Goal: Information Seeking & Learning: Find specific page/section

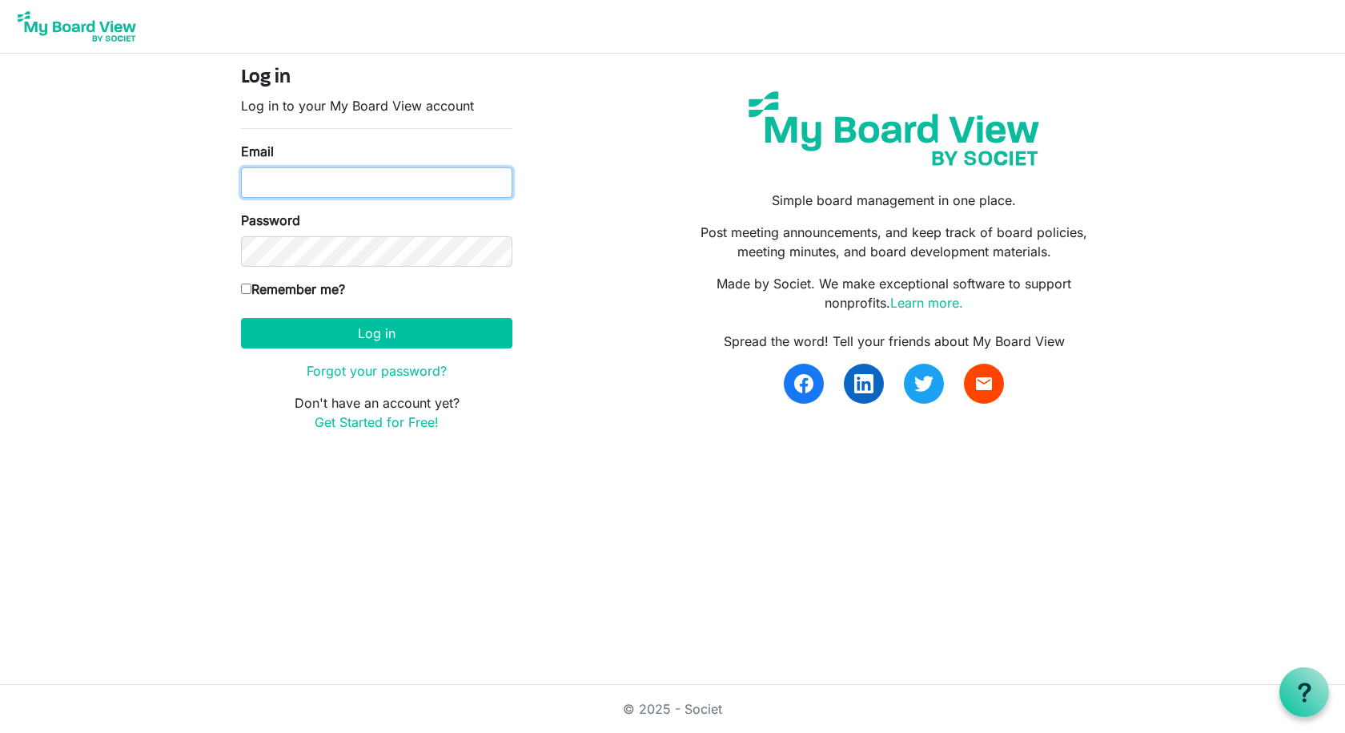
type input "rwhite@thefamilyy.org"
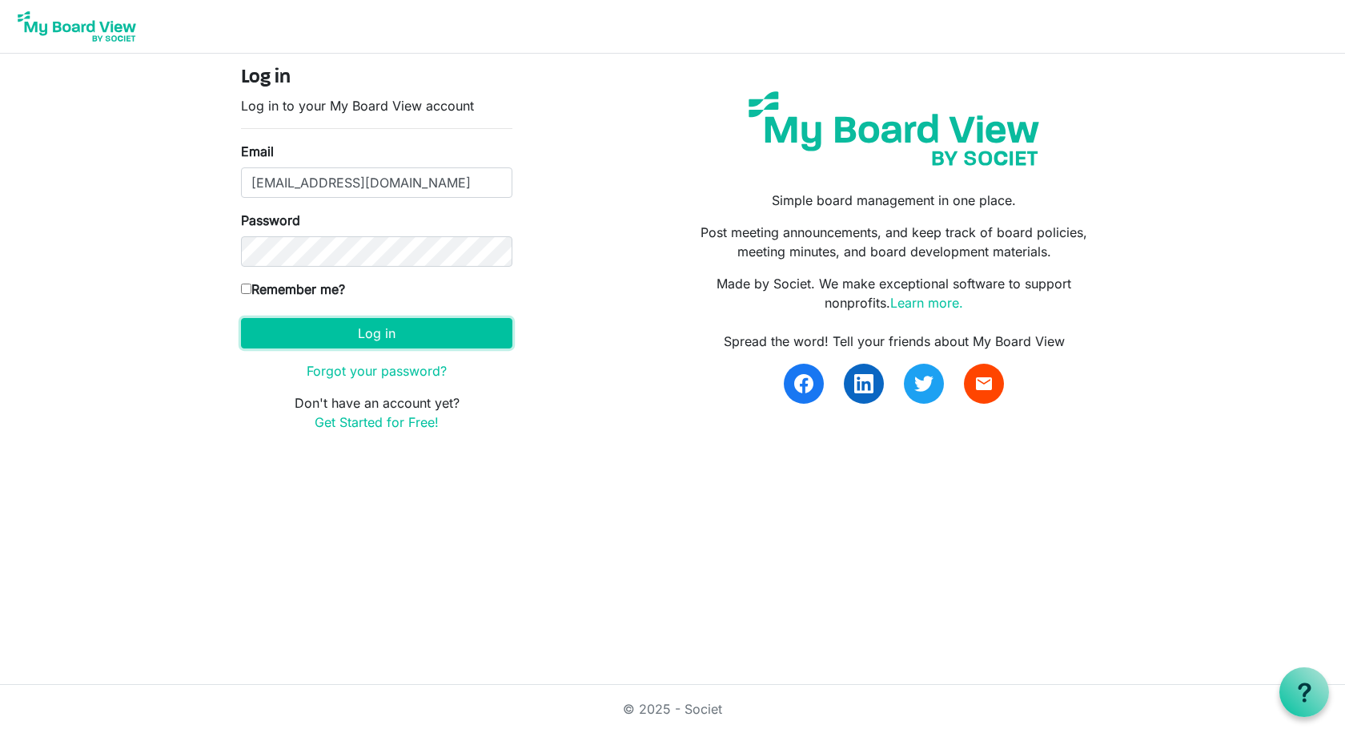
click at [466, 336] on button "Log in" at bounding box center [376, 333] width 271 height 30
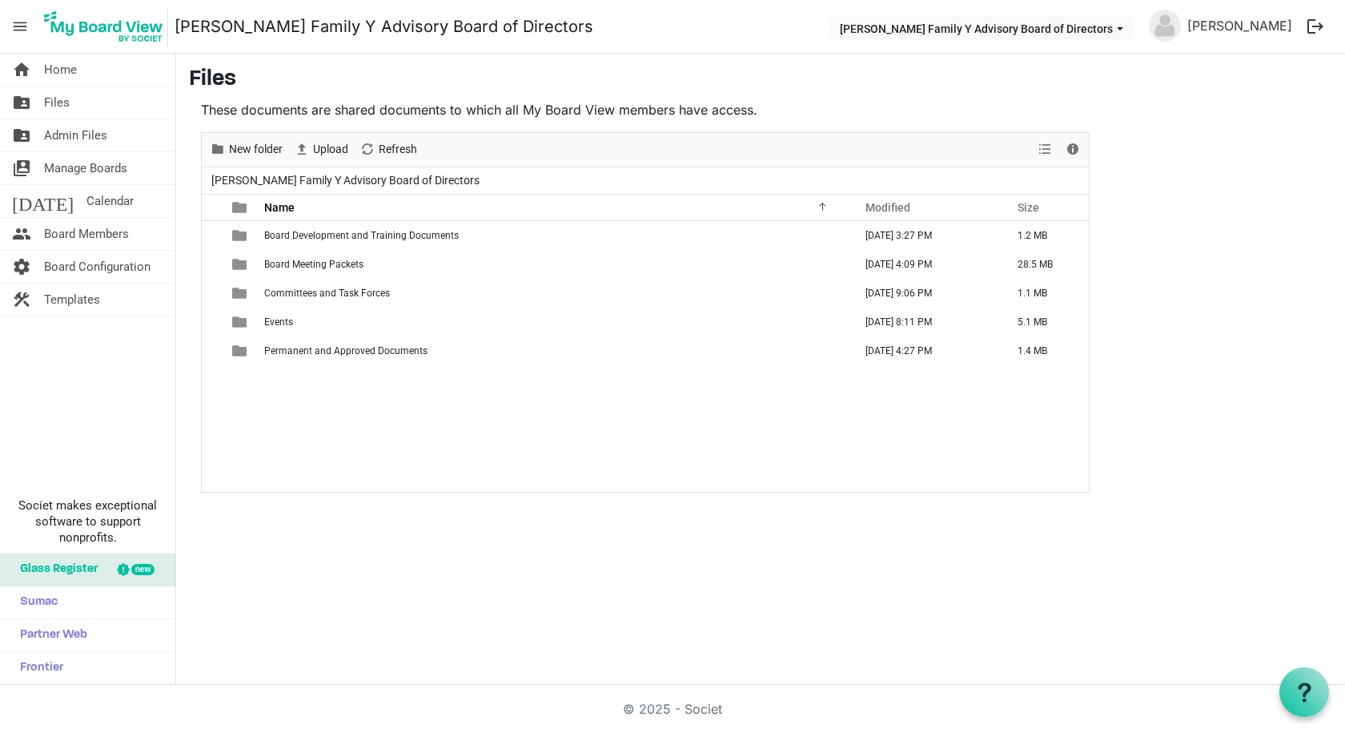
click at [340, 296] on span "Committees and Task Forces" at bounding box center [327, 293] width 126 height 11
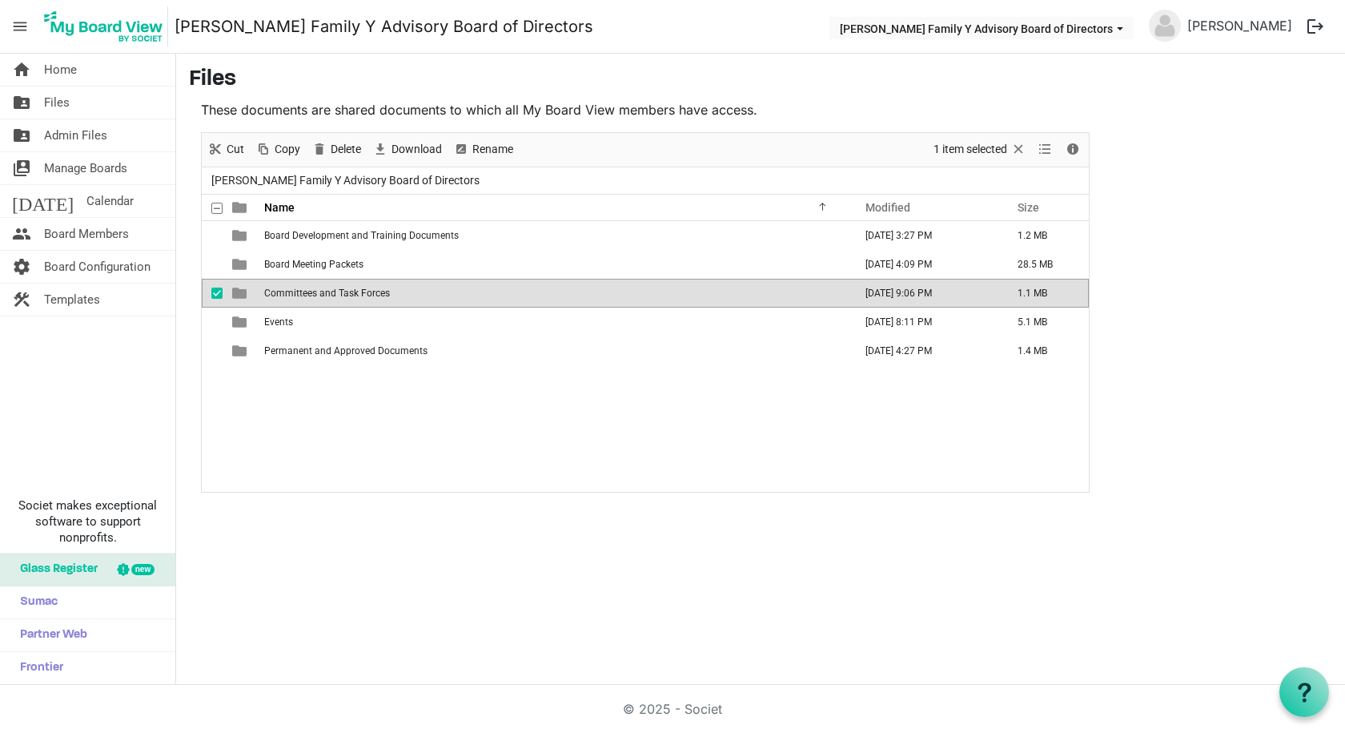
click at [340, 296] on span "Committees and Task Forces" at bounding box center [327, 293] width 126 height 11
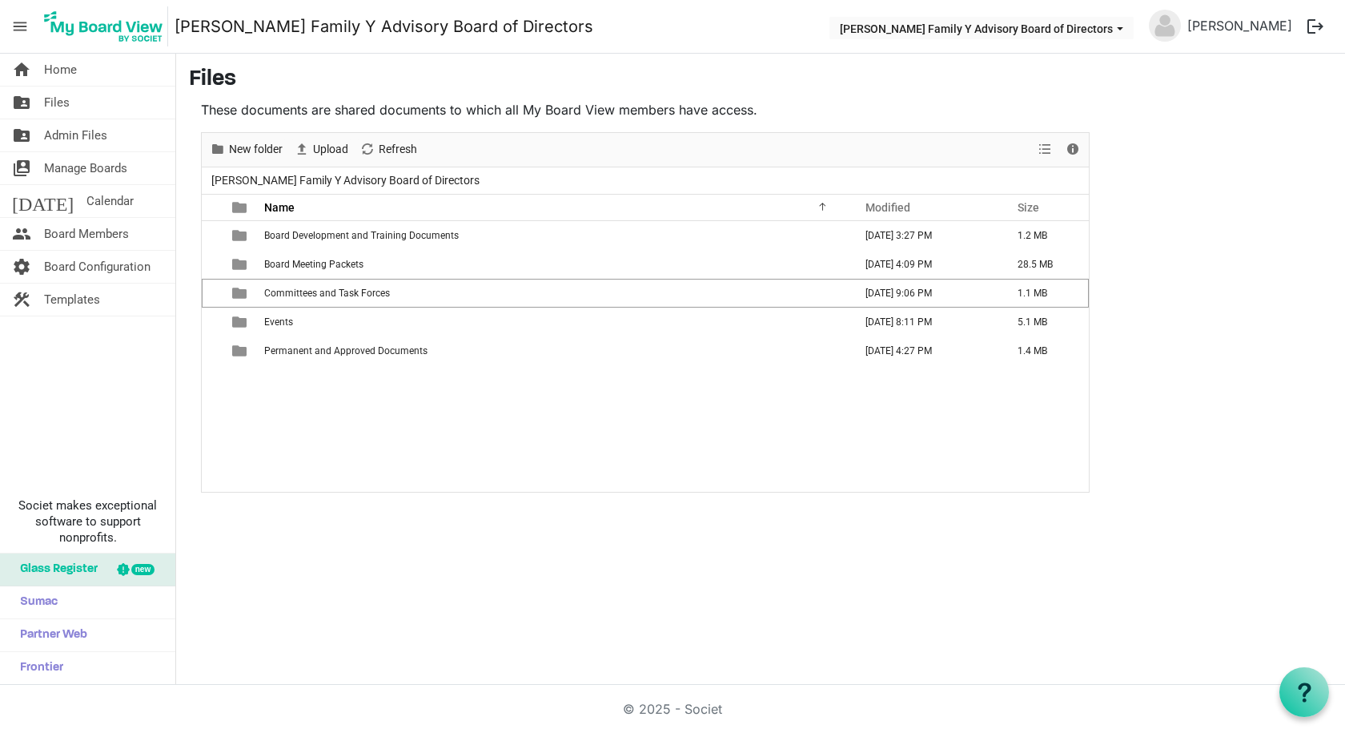
click at [311, 261] on span "Board Meeting Packets" at bounding box center [313, 264] width 99 height 11
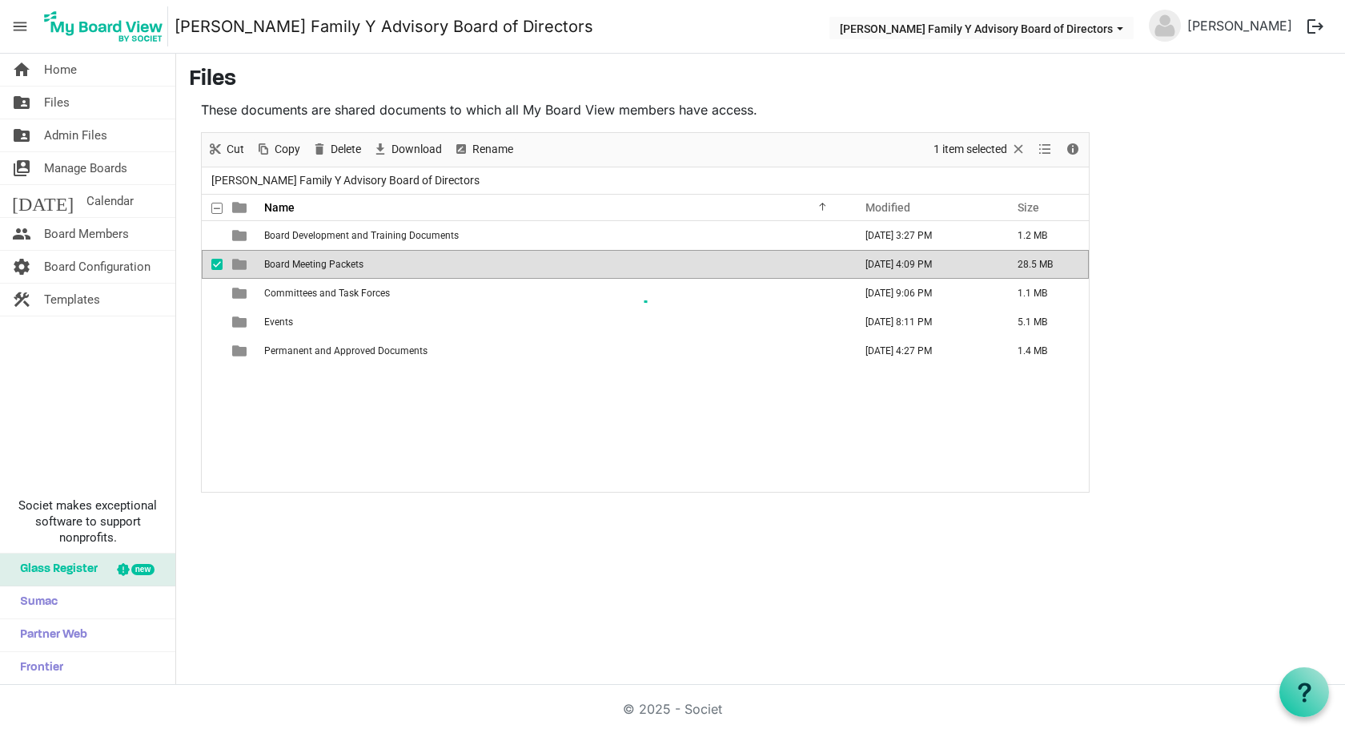
click at [311, 261] on div "New folder Upload Cut Copy Paste Delete Download Rename Sort by Refresh 1 item …" at bounding box center [645, 312] width 889 height 360
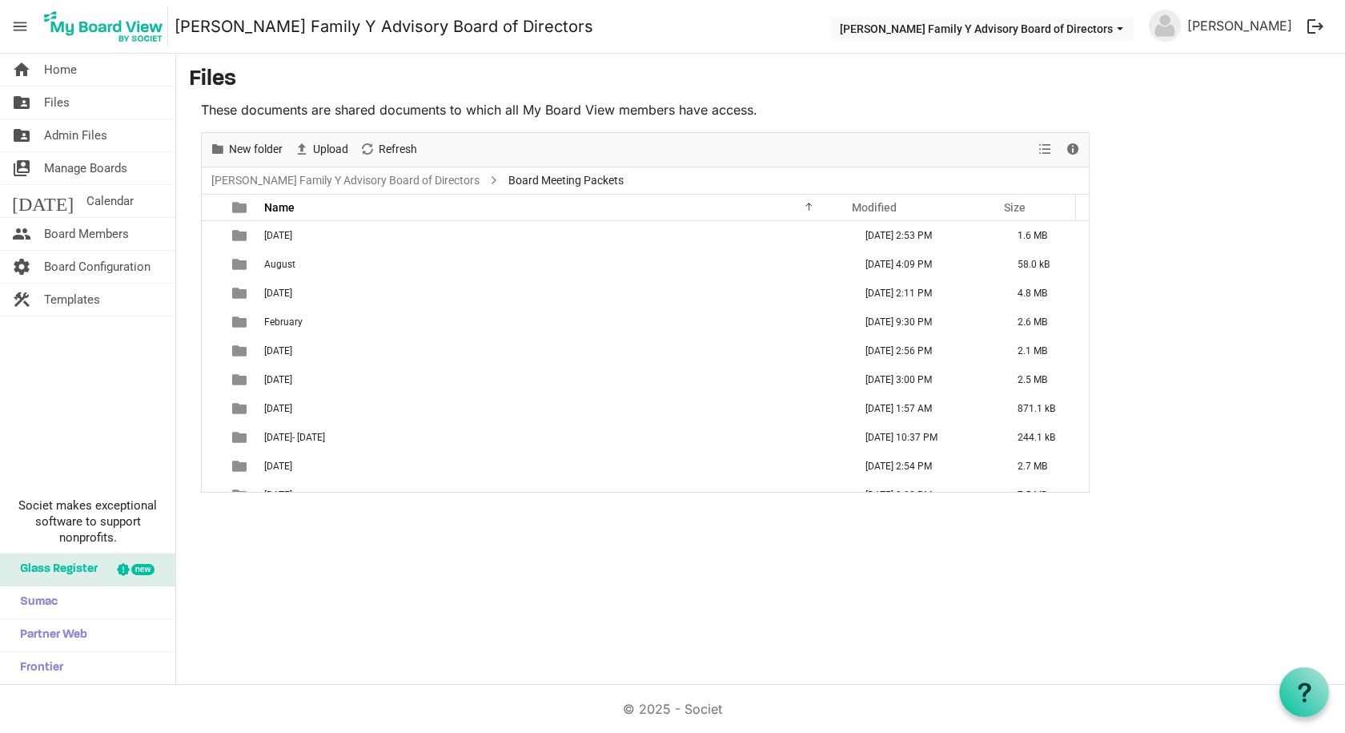
click at [278, 267] on span "August" at bounding box center [279, 264] width 31 height 11
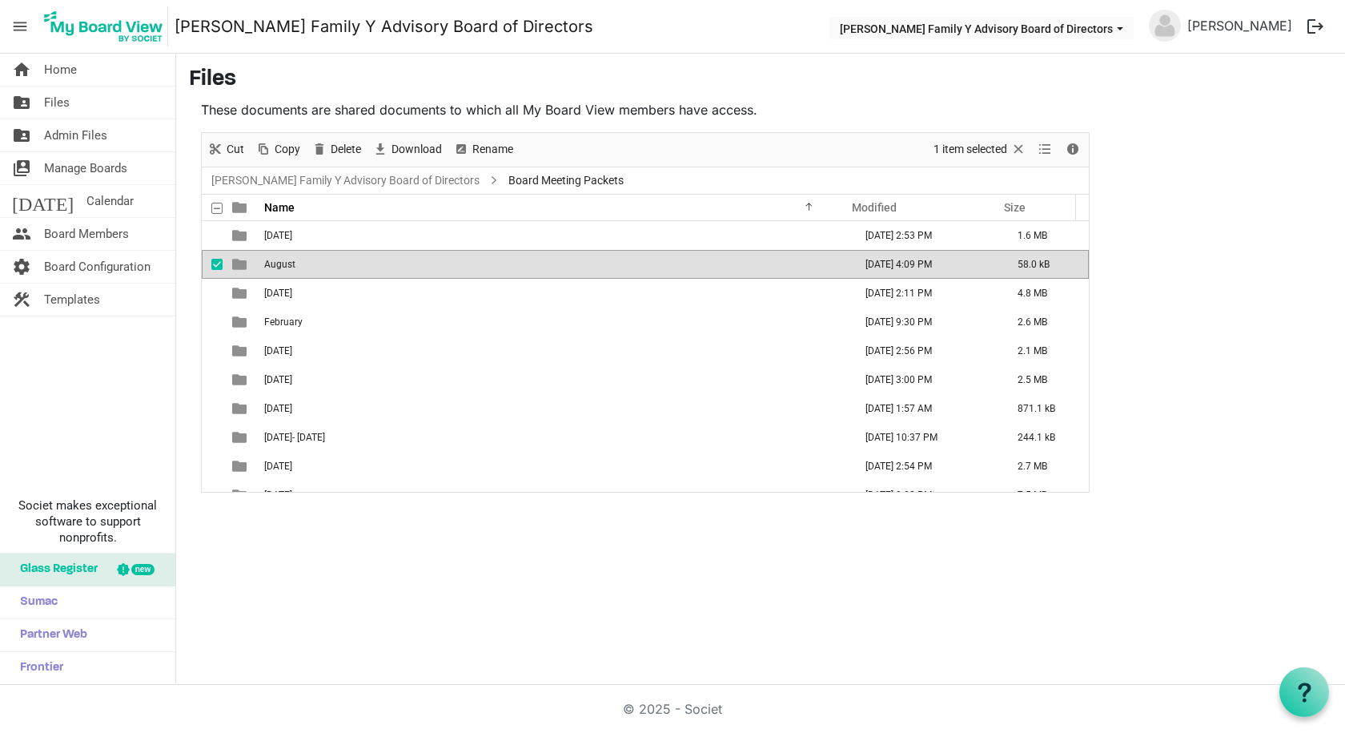
click at [278, 267] on span "August" at bounding box center [279, 264] width 31 height 11
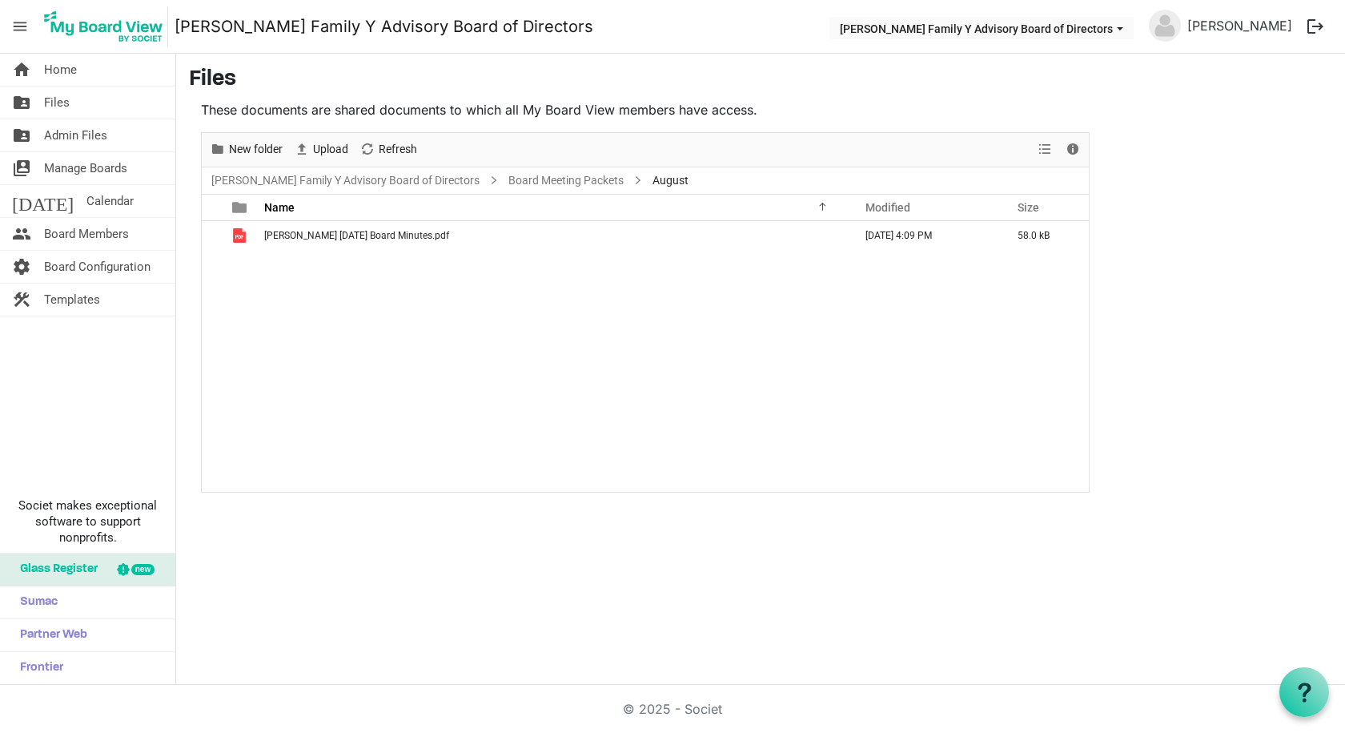
click at [61, 105] on span "Files" at bounding box center [57, 102] width 26 height 32
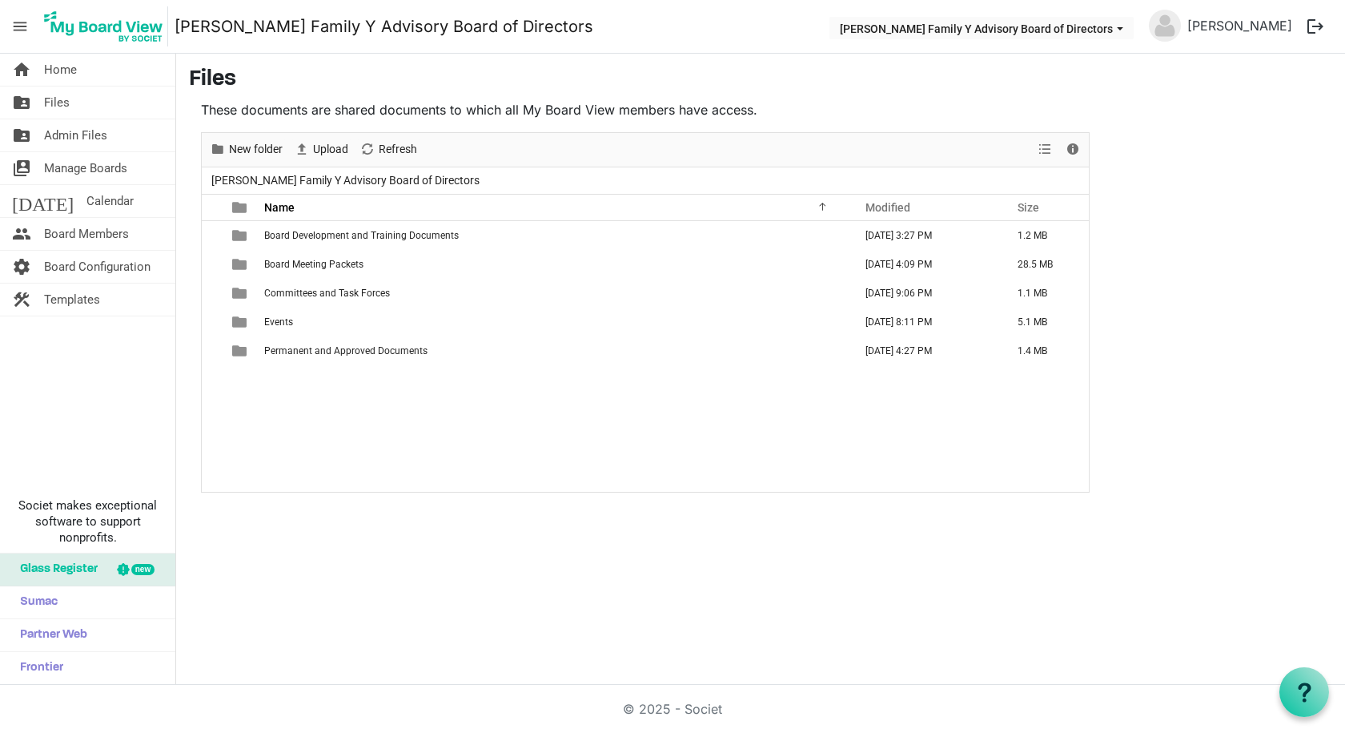
click at [380, 233] on span "Board Development and Training Documents" at bounding box center [361, 235] width 195 height 11
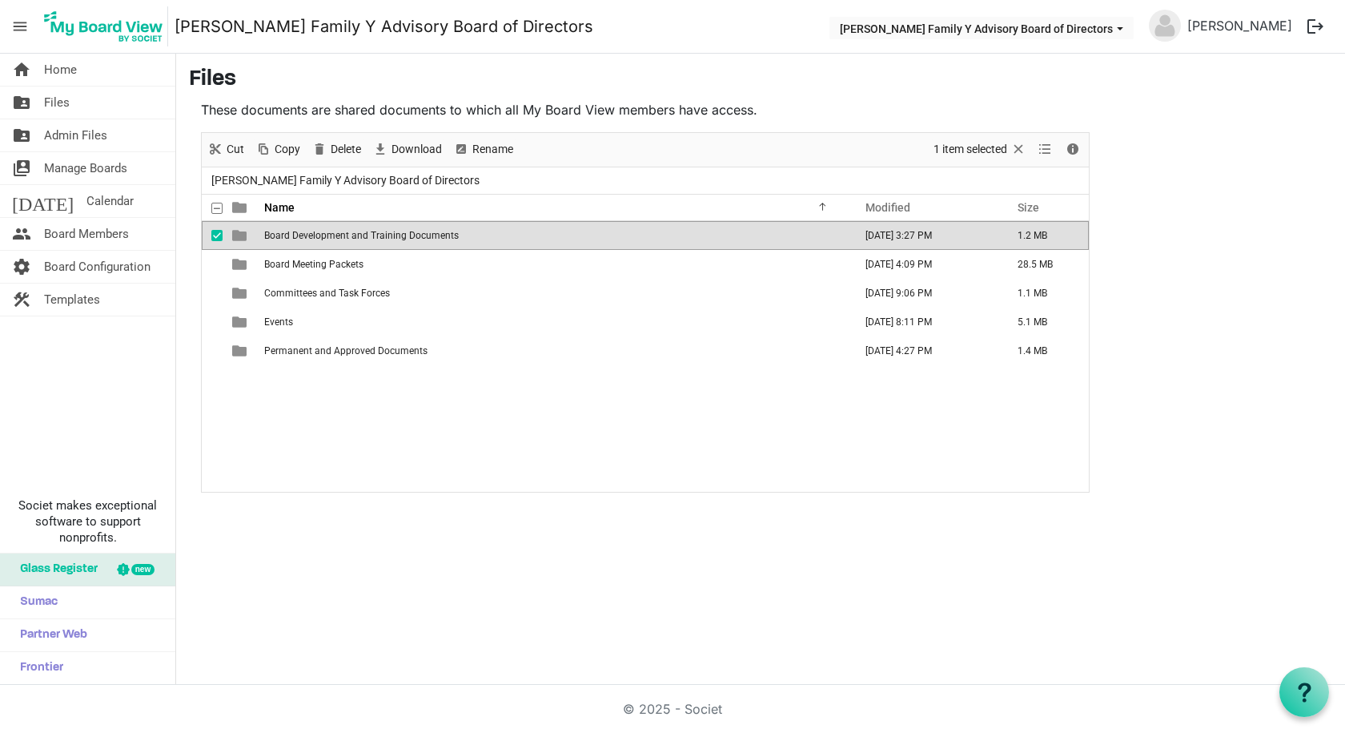
click at [380, 233] on span "Board Development and Training Documents" at bounding box center [361, 235] width 195 height 11
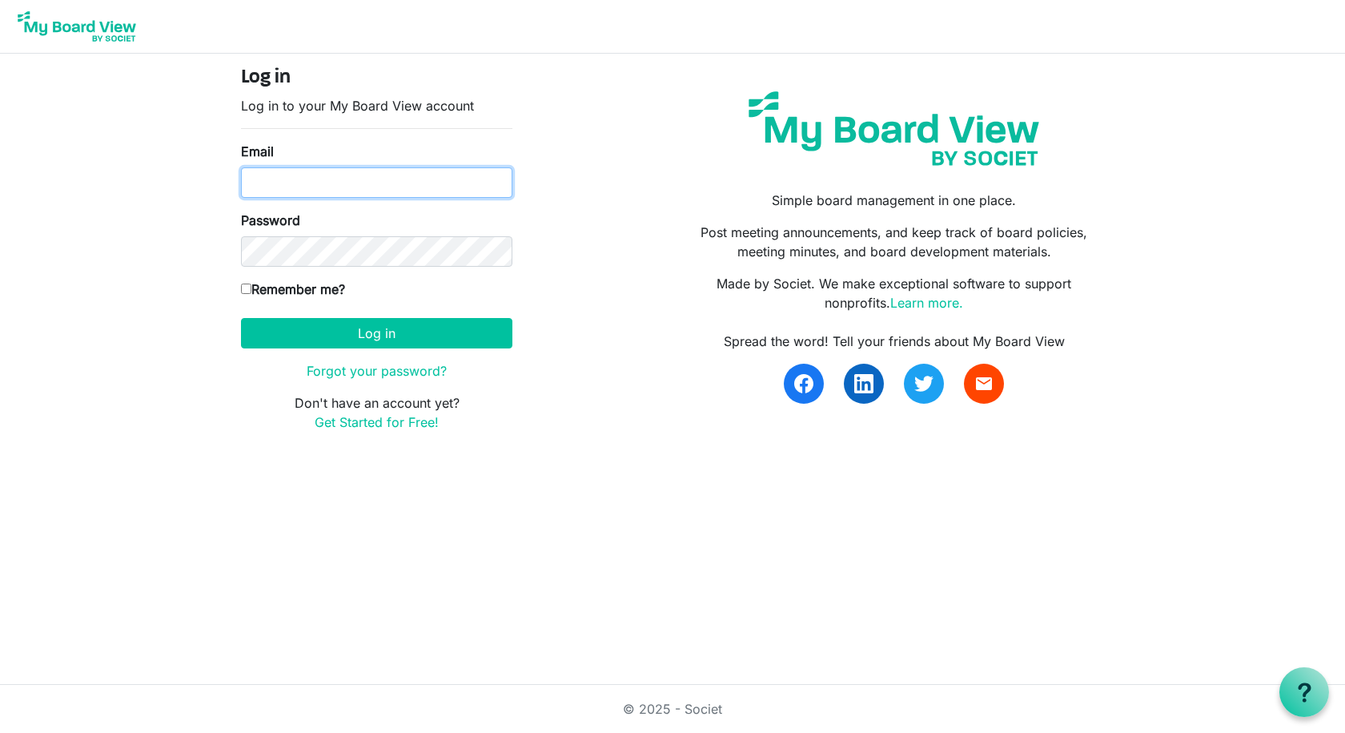
type input "rwhite@thefamilyy.org"
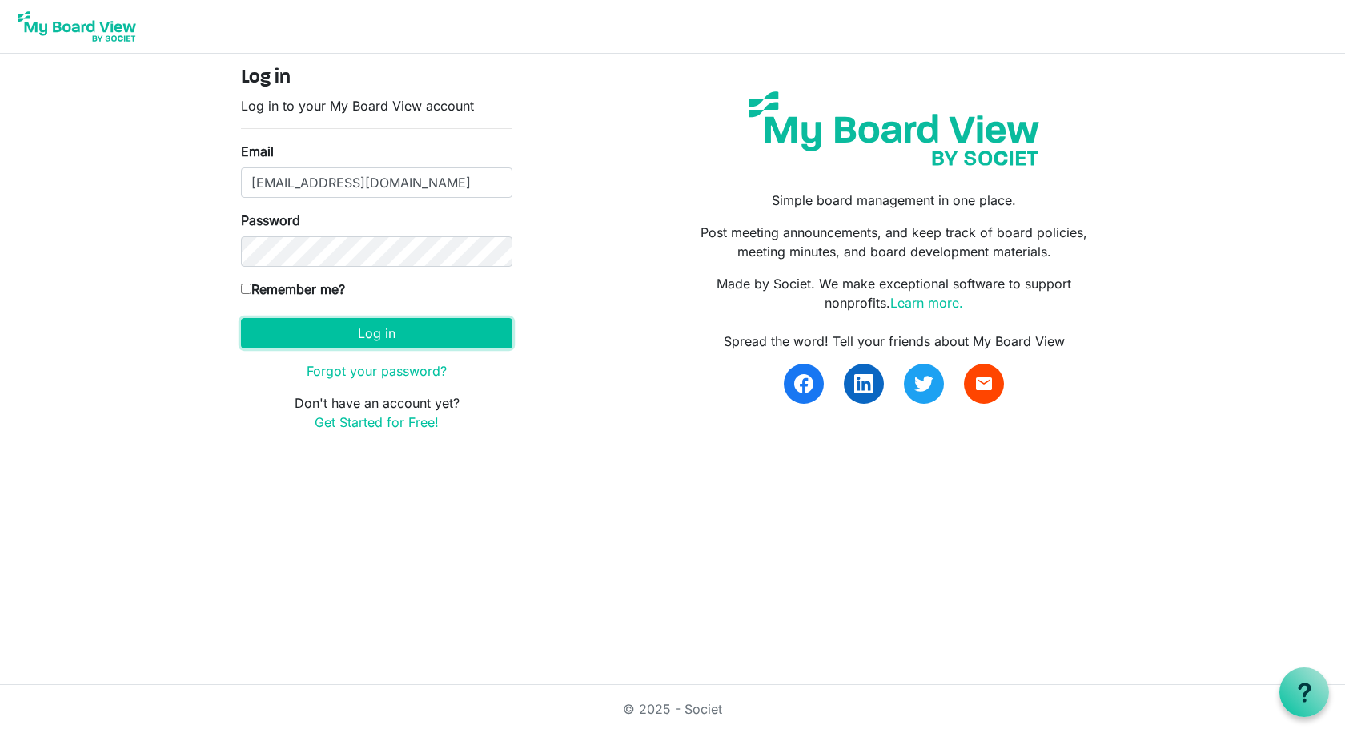
click at [378, 336] on button "Log in" at bounding box center [376, 333] width 271 height 30
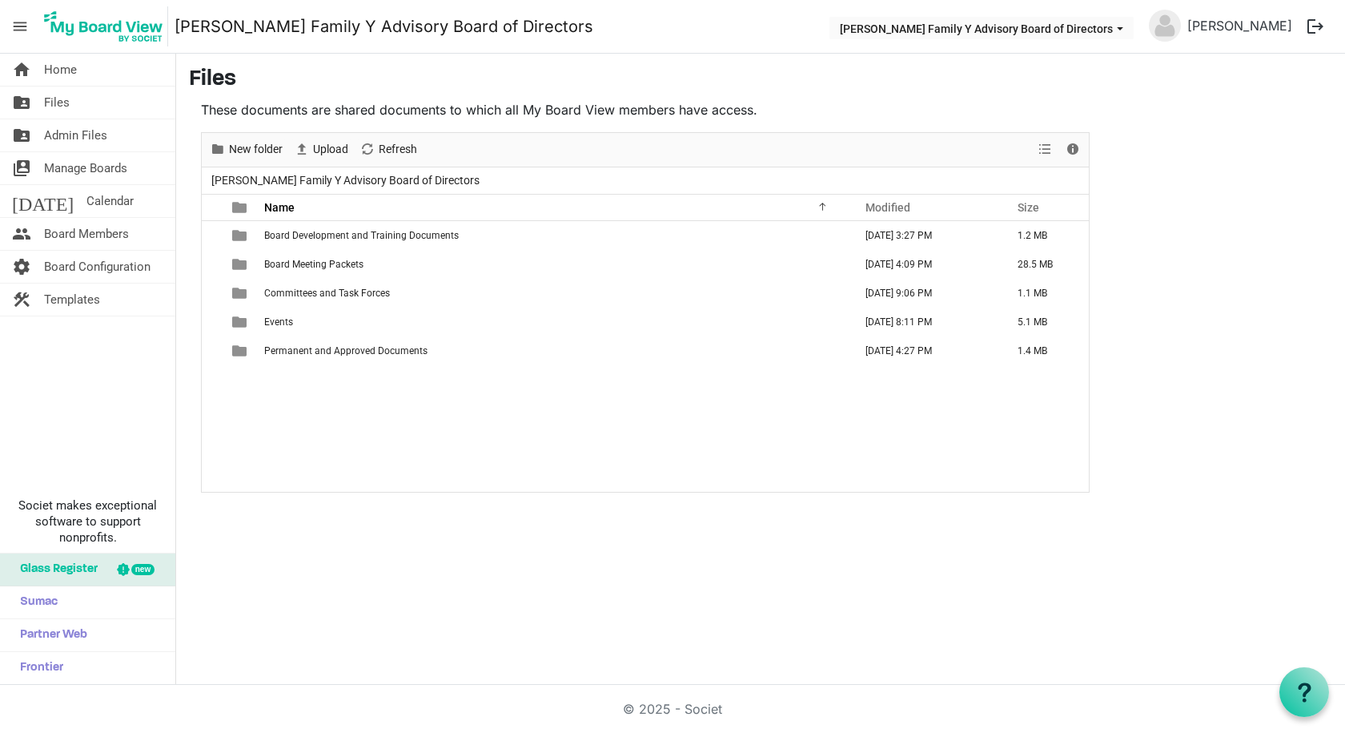
click at [340, 293] on span "Committees and Task Forces" at bounding box center [327, 293] width 126 height 11
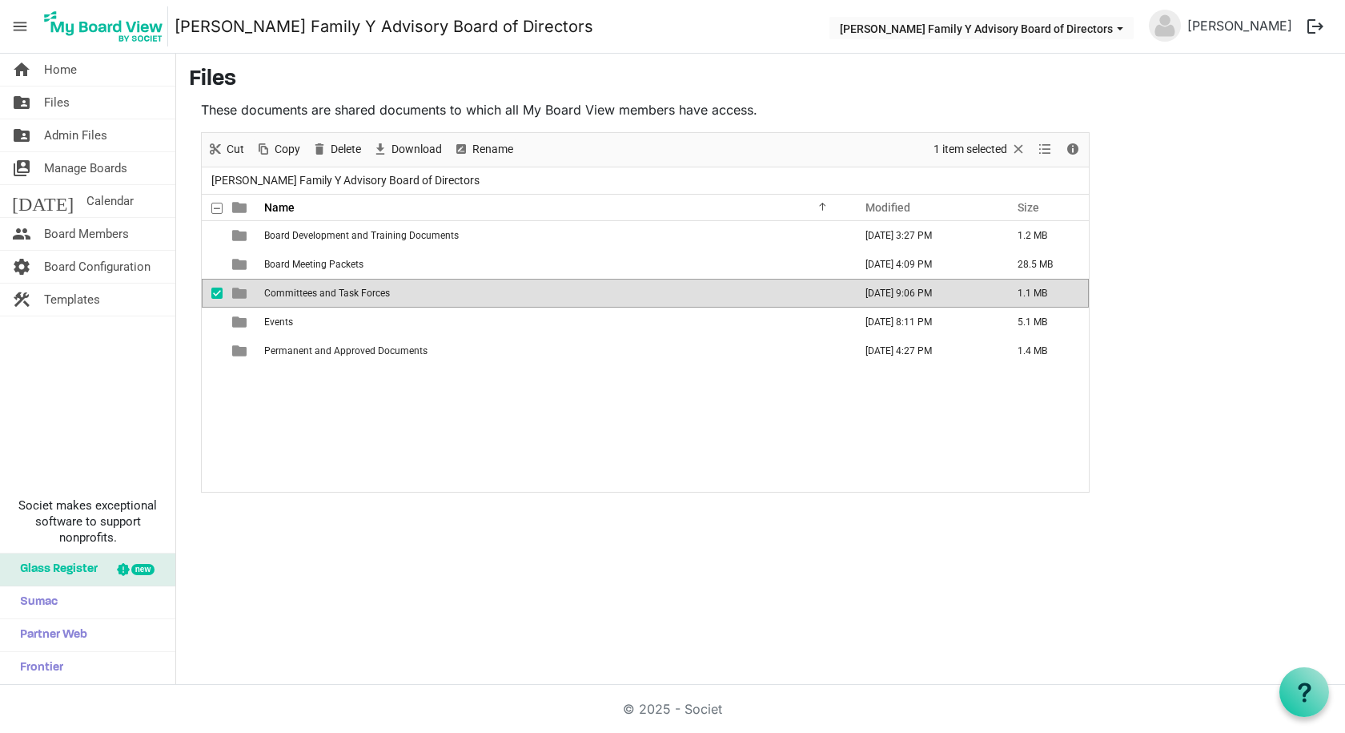
click at [340, 293] on span "Committees and Task Forces" at bounding box center [327, 293] width 126 height 11
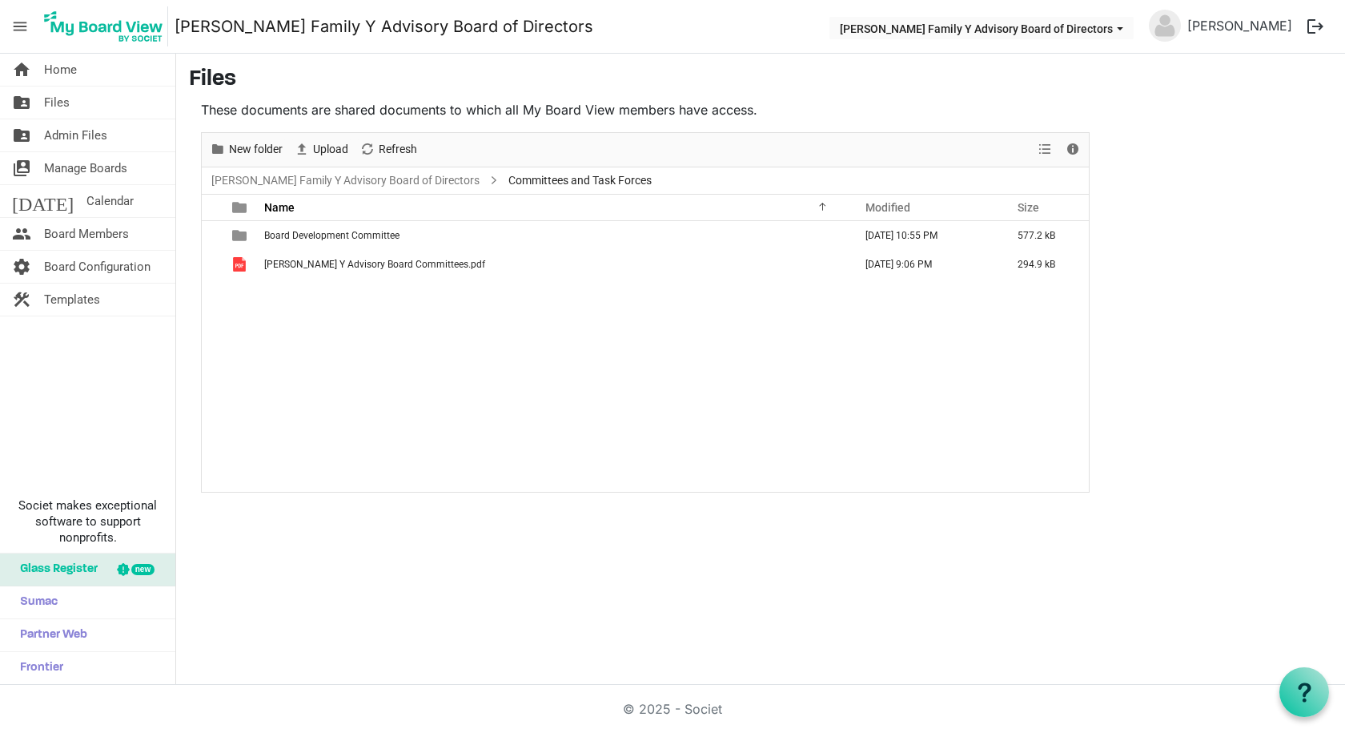
click at [283, 230] on span "Board Development Committee" at bounding box center [331, 235] width 135 height 11
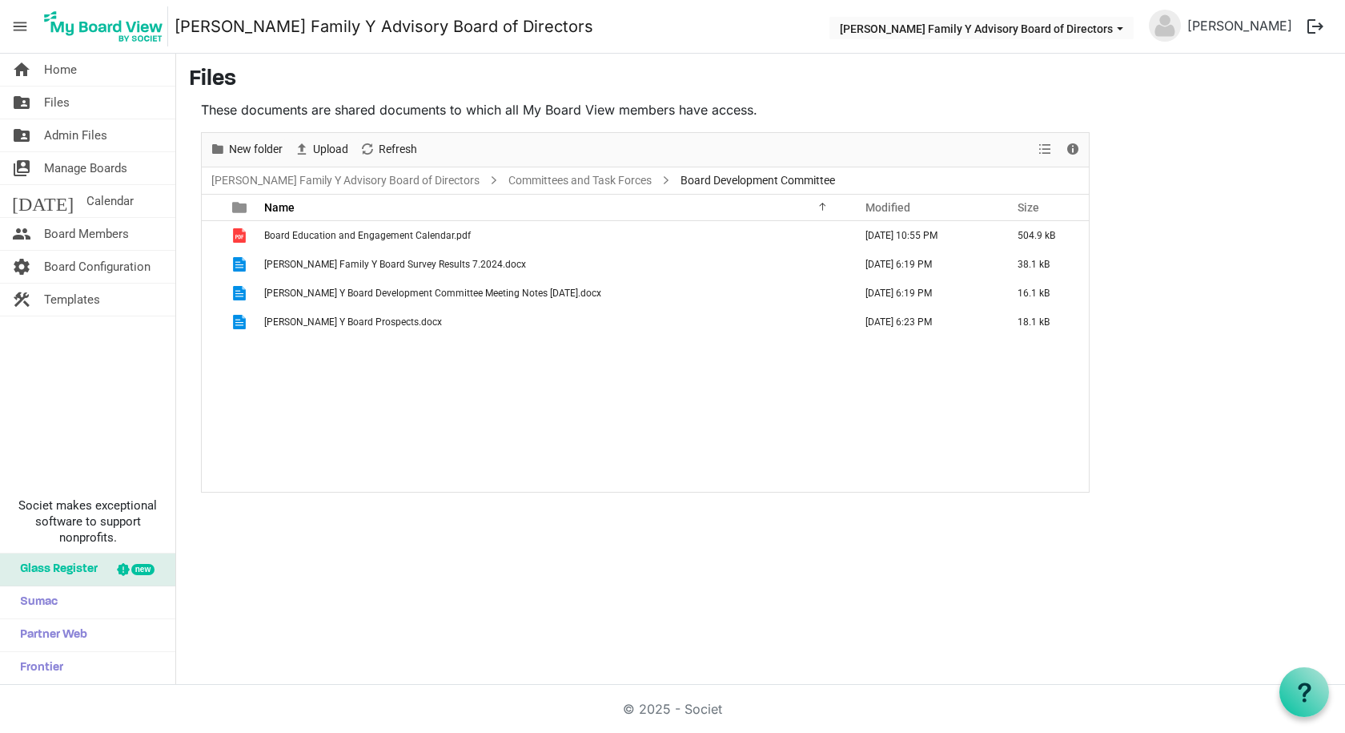
click at [357, 237] on span "Board Education and Engagement Calendar.pdf" at bounding box center [367, 235] width 207 height 11
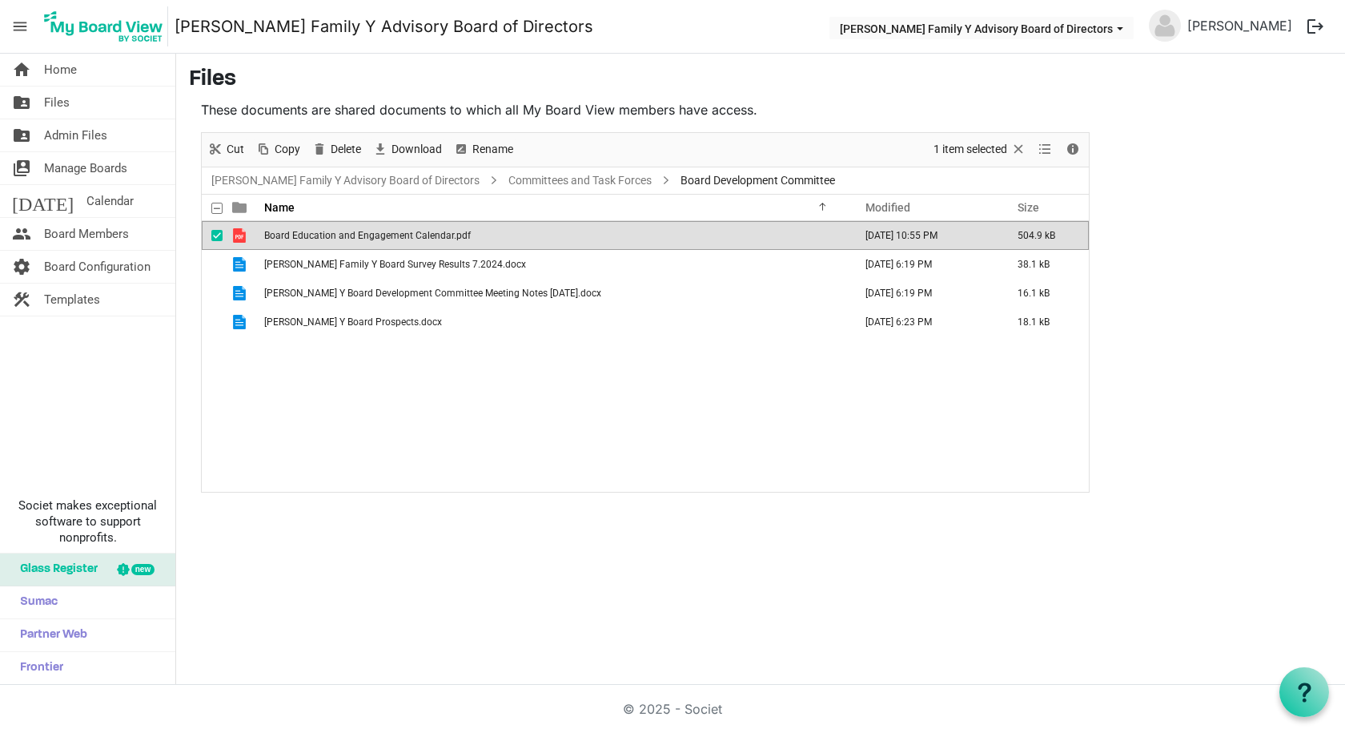
click at [357, 237] on span "Board Education and Engagement Calendar.pdf" at bounding box center [367, 235] width 207 height 11
click at [81, 135] on span "Admin Files" at bounding box center [75, 135] width 63 height 32
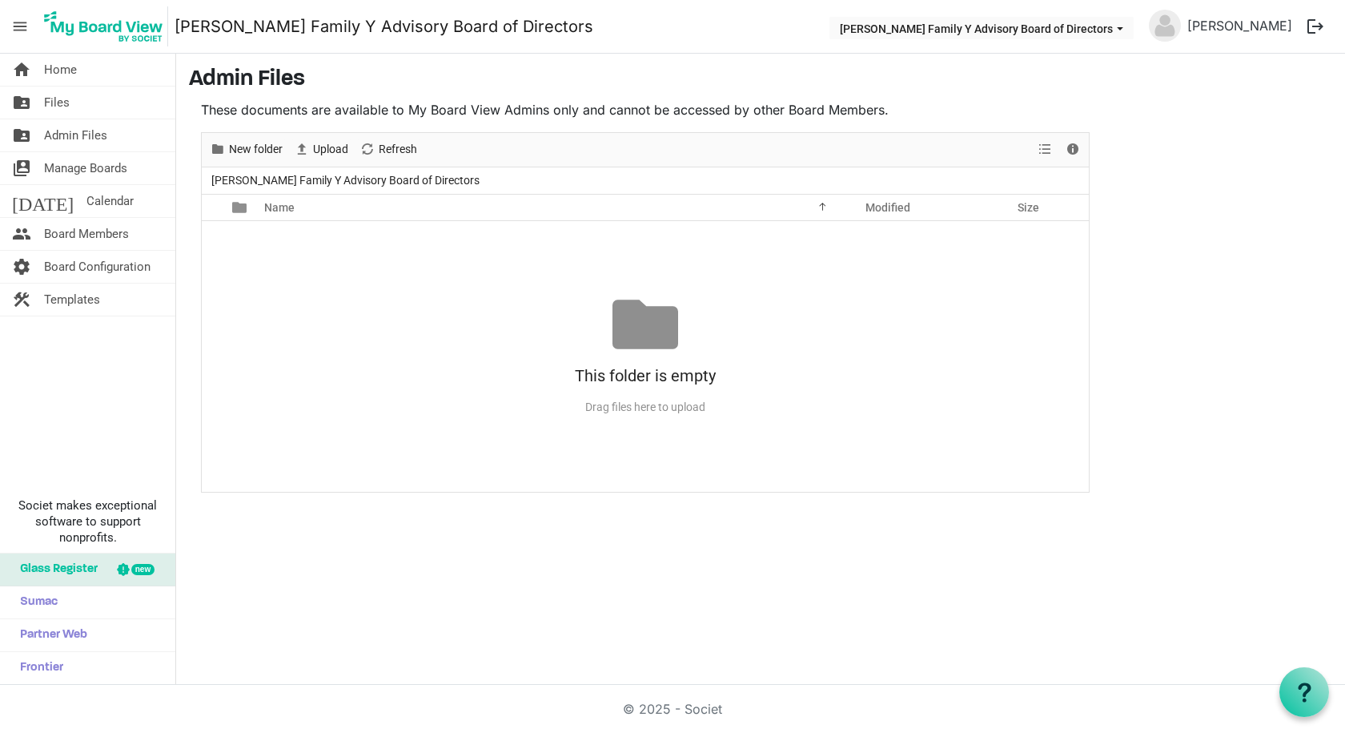
click at [60, 111] on span "Files" at bounding box center [57, 102] width 26 height 32
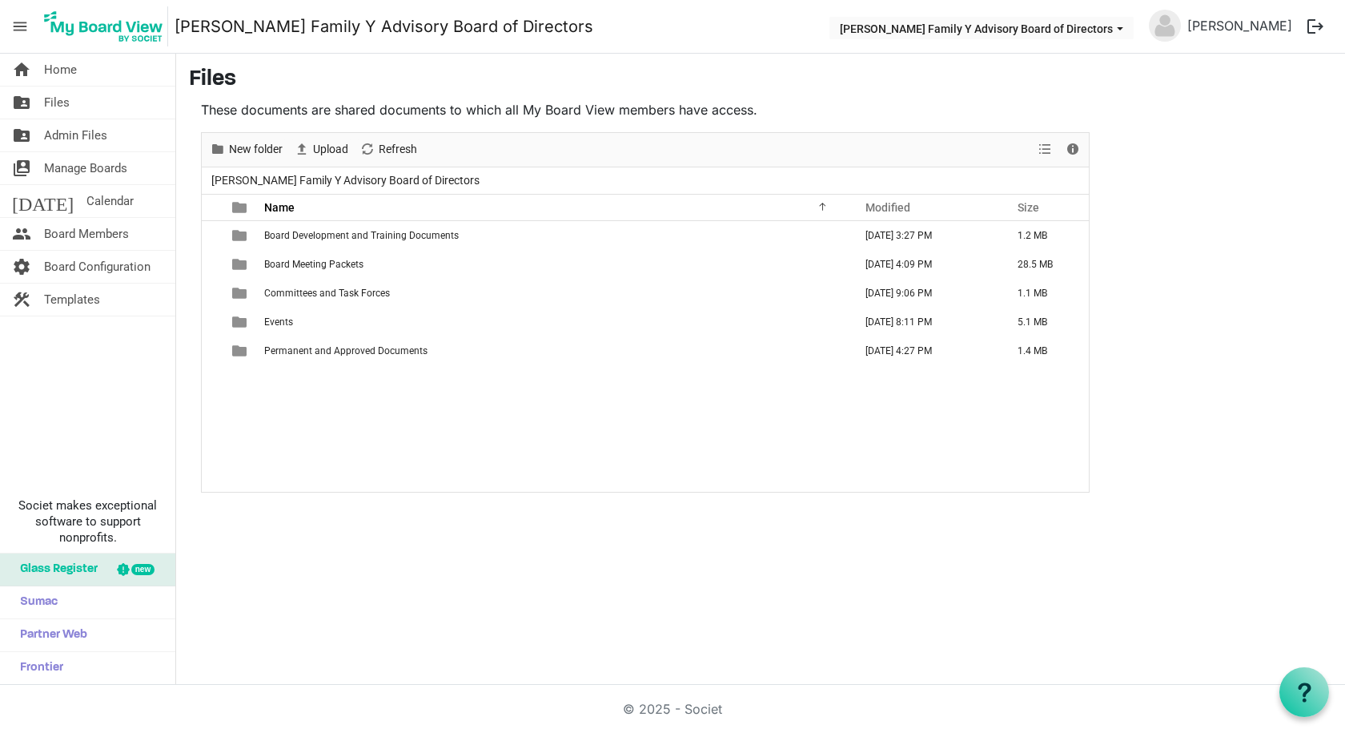
click at [70, 72] on span "Home" at bounding box center [60, 70] width 33 height 32
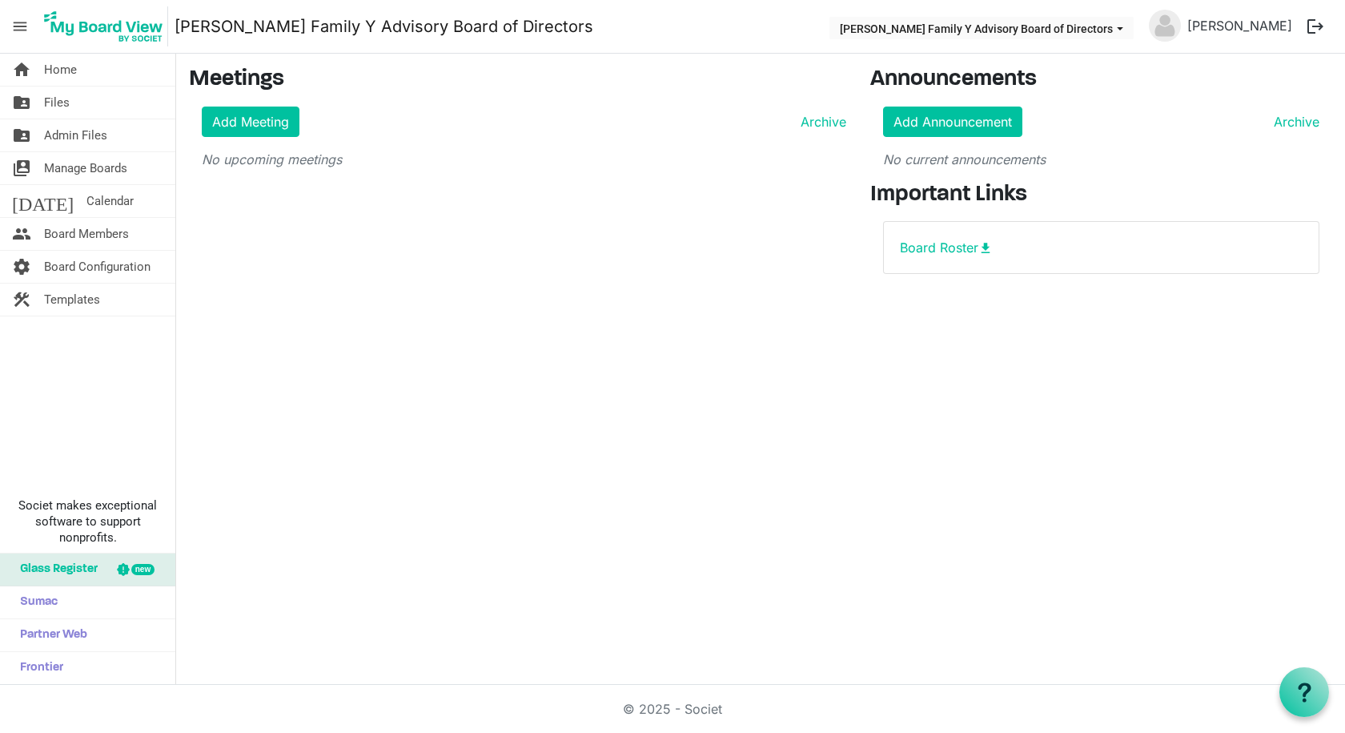
click at [93, 200] on link "today Calendar" at bounding box center [87, 201] width 175 height 32
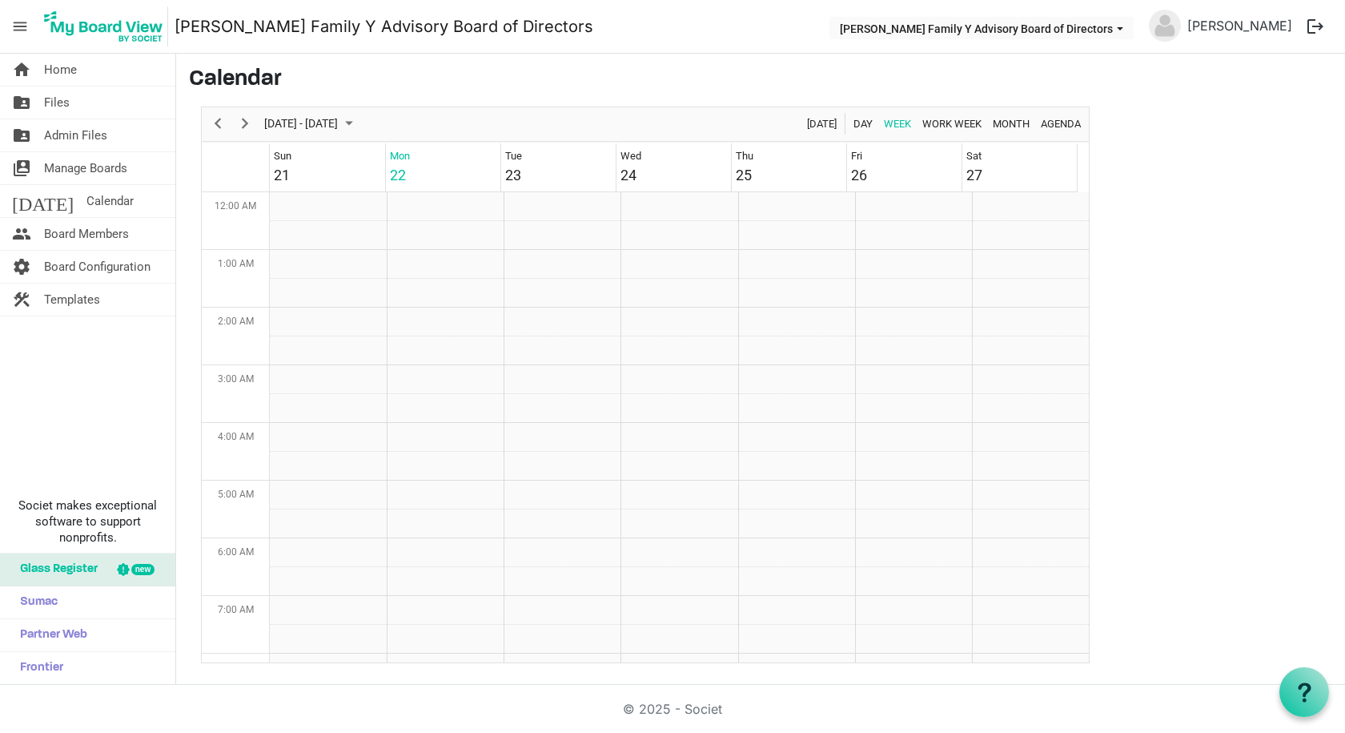
scroll to position [519, 0]
click at [223, 122] on span "Previous" at bounding box center [217, 124] width 19 height 20
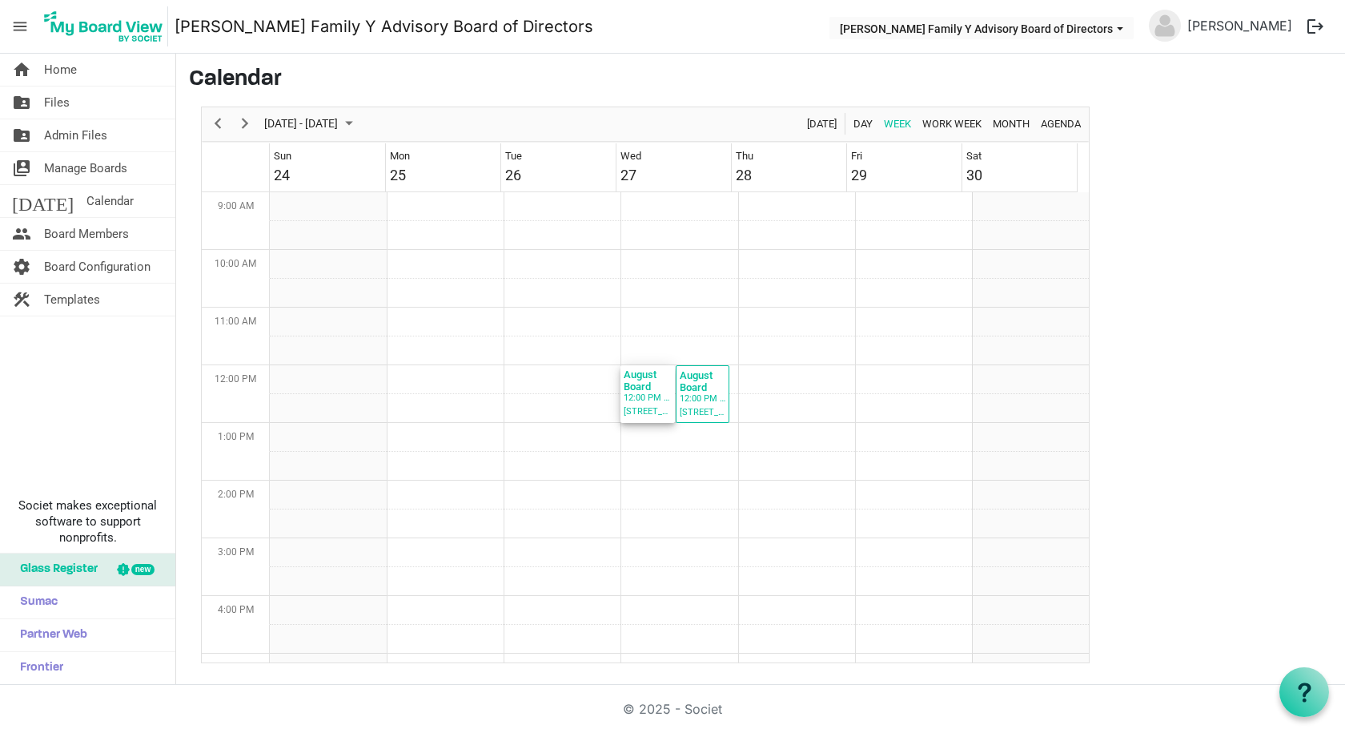
click at [641, 389] on div "August Board Meeting" at bounding box center [647, 378] width 47 height 26
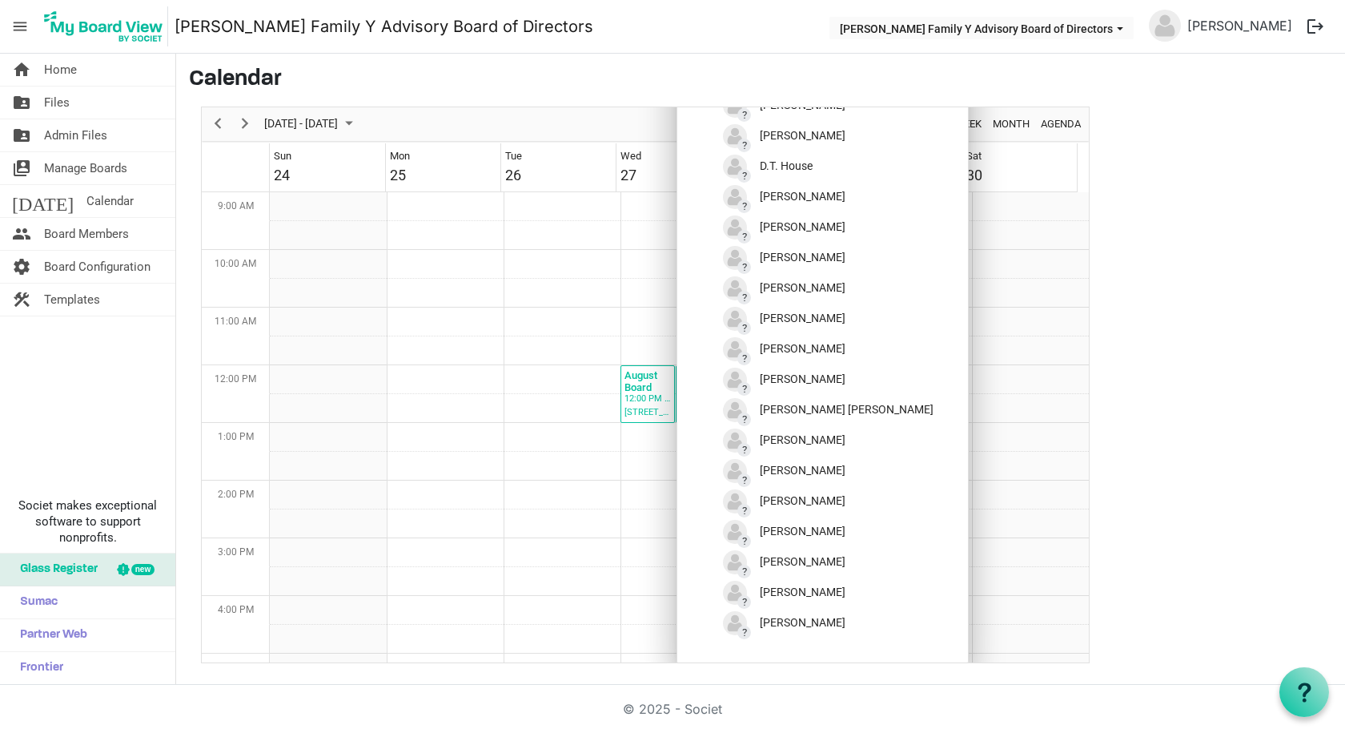
click at [565, 314] on td "Week of August 25, 2025" at bounding box center [562, 322] width 117 height 29
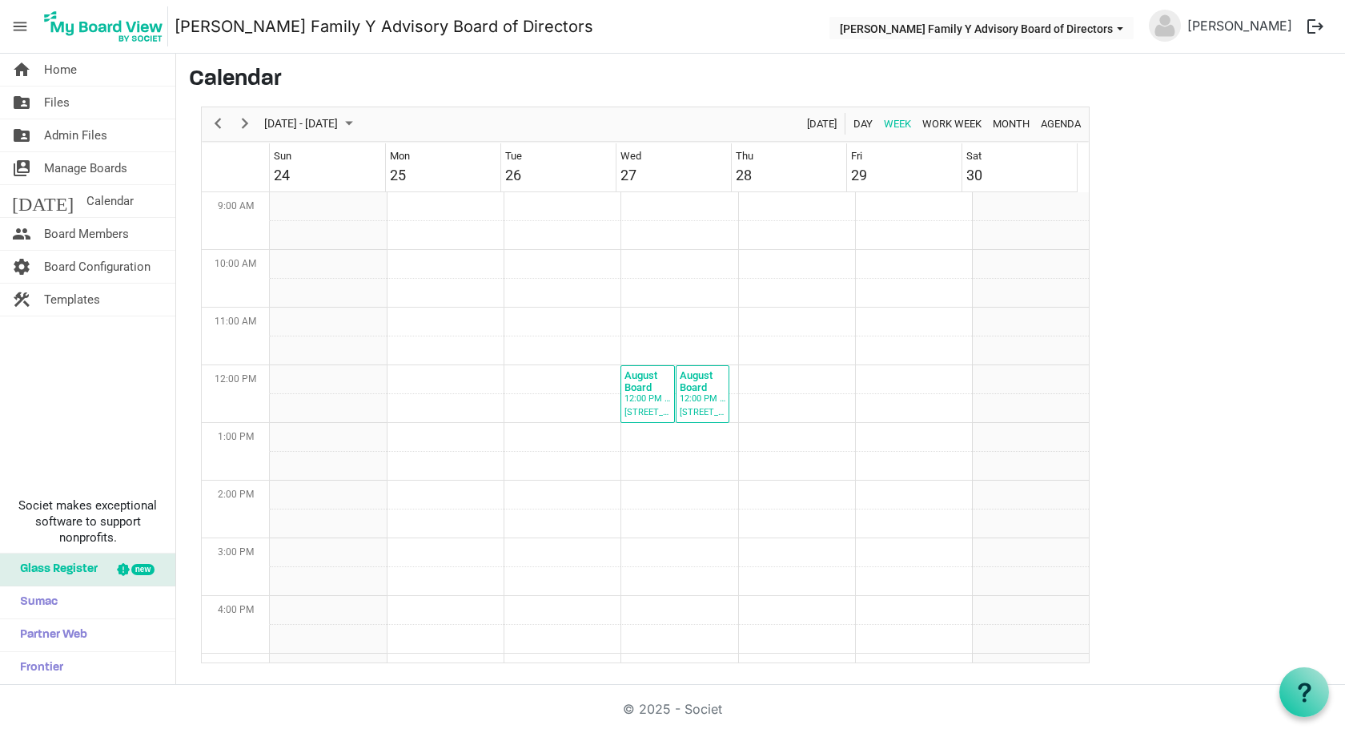
click at [74, 112] on link "folder_shared Files" at bounding box center [87, 102] width 175 height 32
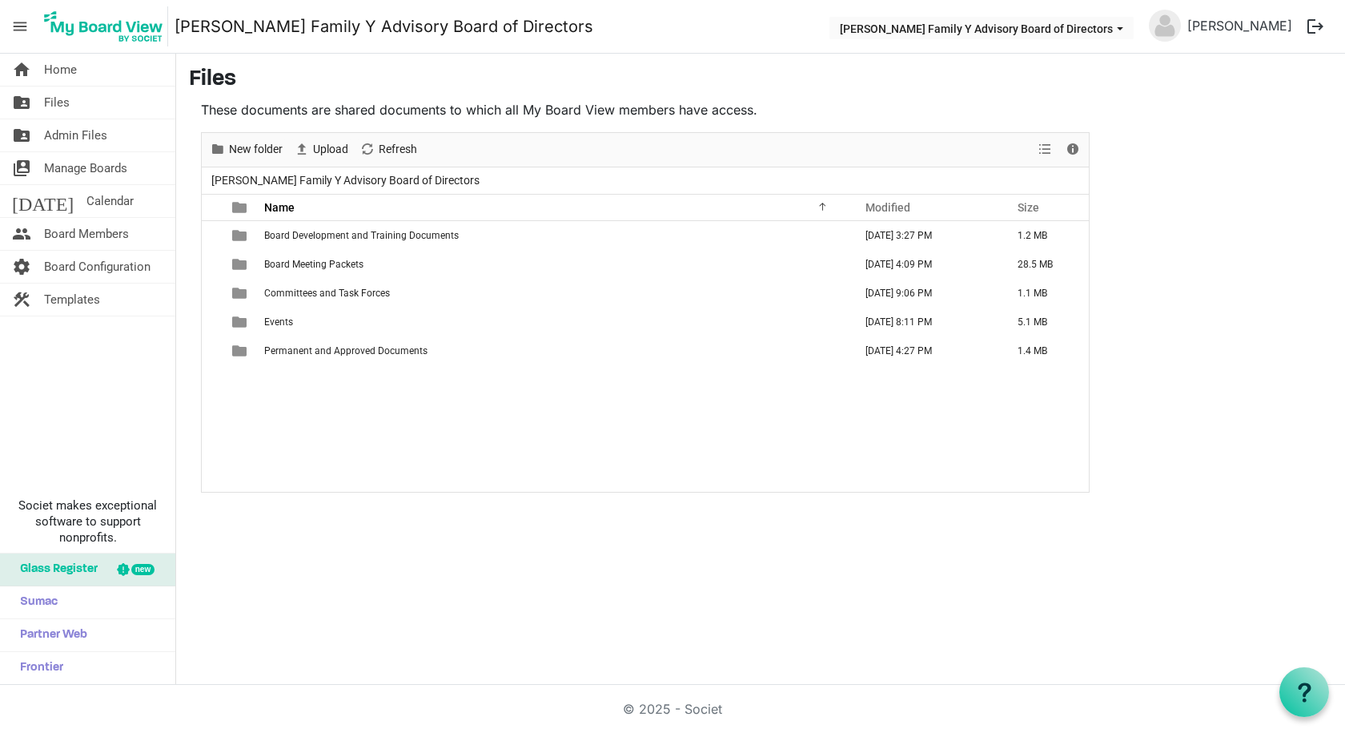
click at [338, 261] on span "Board Meeting Packets" at bounding box center [313, 264] width 99 height 11
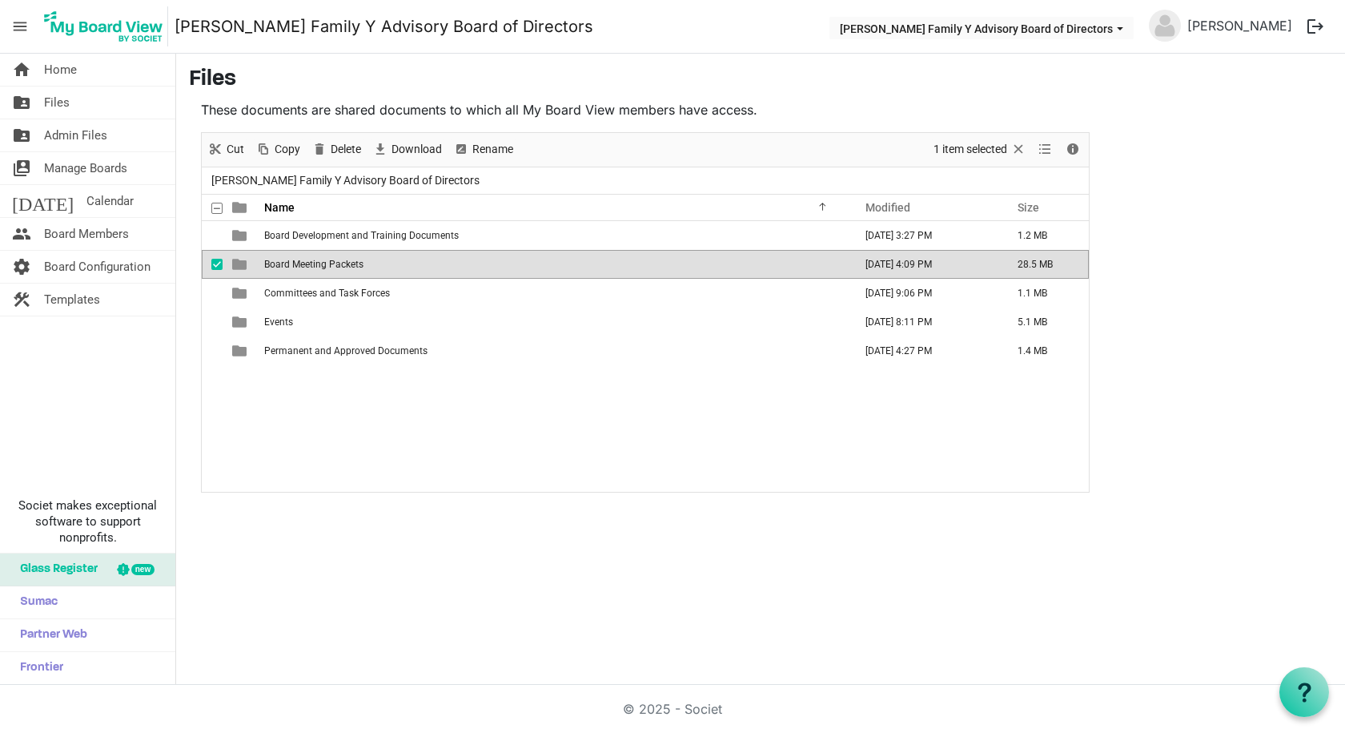
click at [338, 260] on span "Board Meeting Packets" at bounding box center [313, 264] width 99 height 11
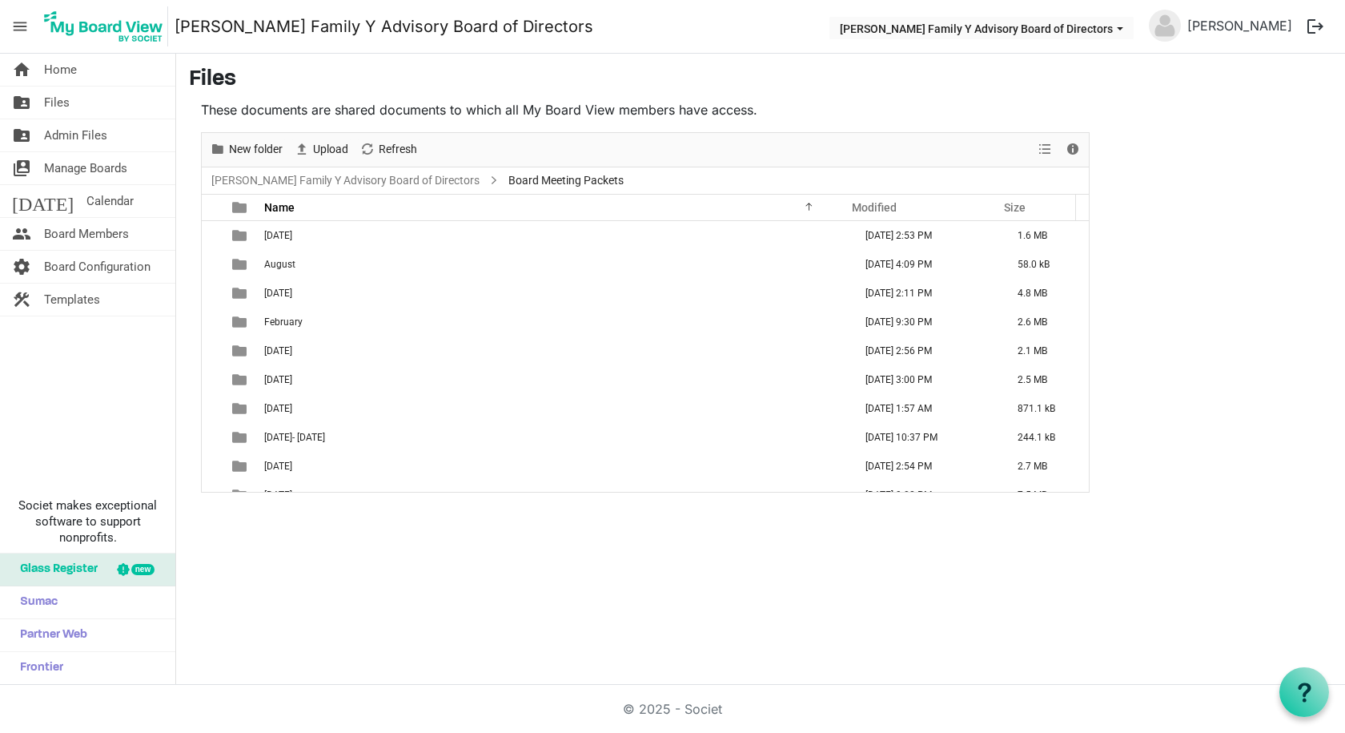
click at [338, 260] on td "August" at bounding box center [553, 264] width 589 height 29
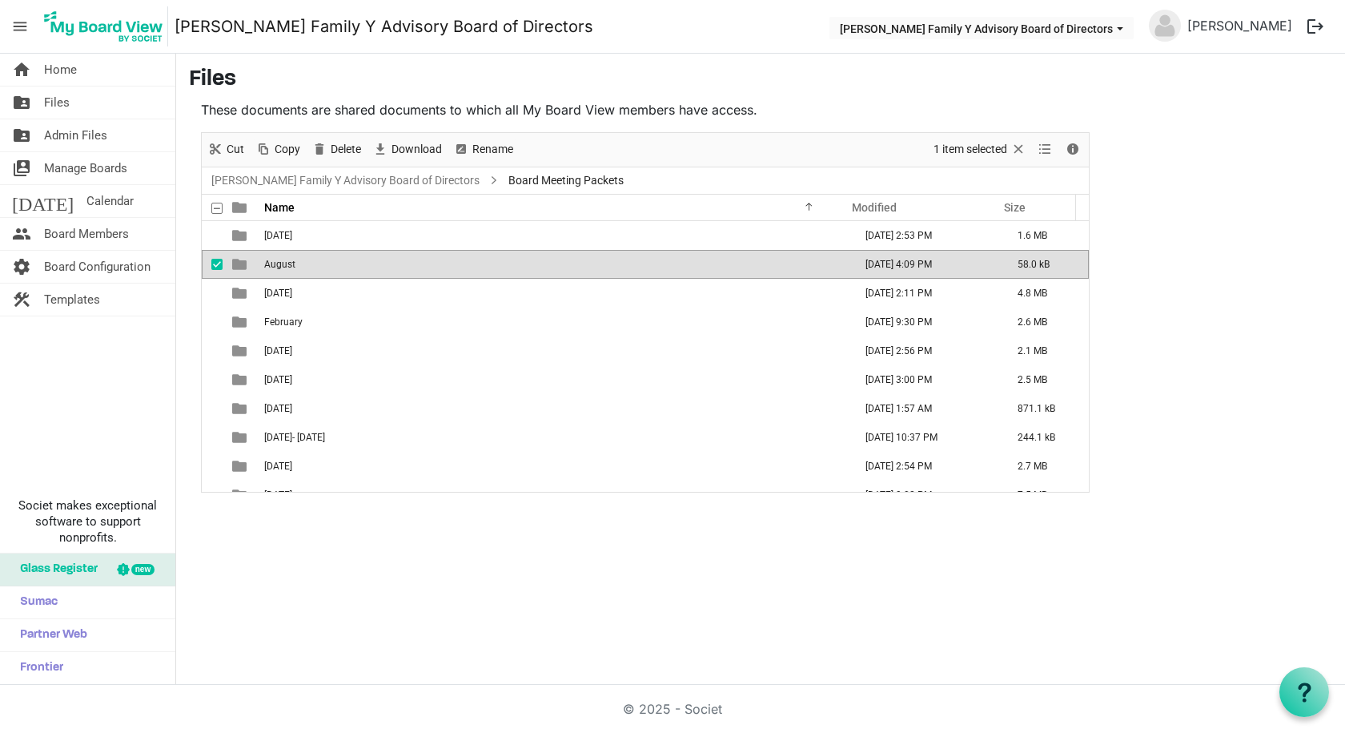
click at [338, 260] on td "August" at bounding box center [553, 264] width 589 height 29
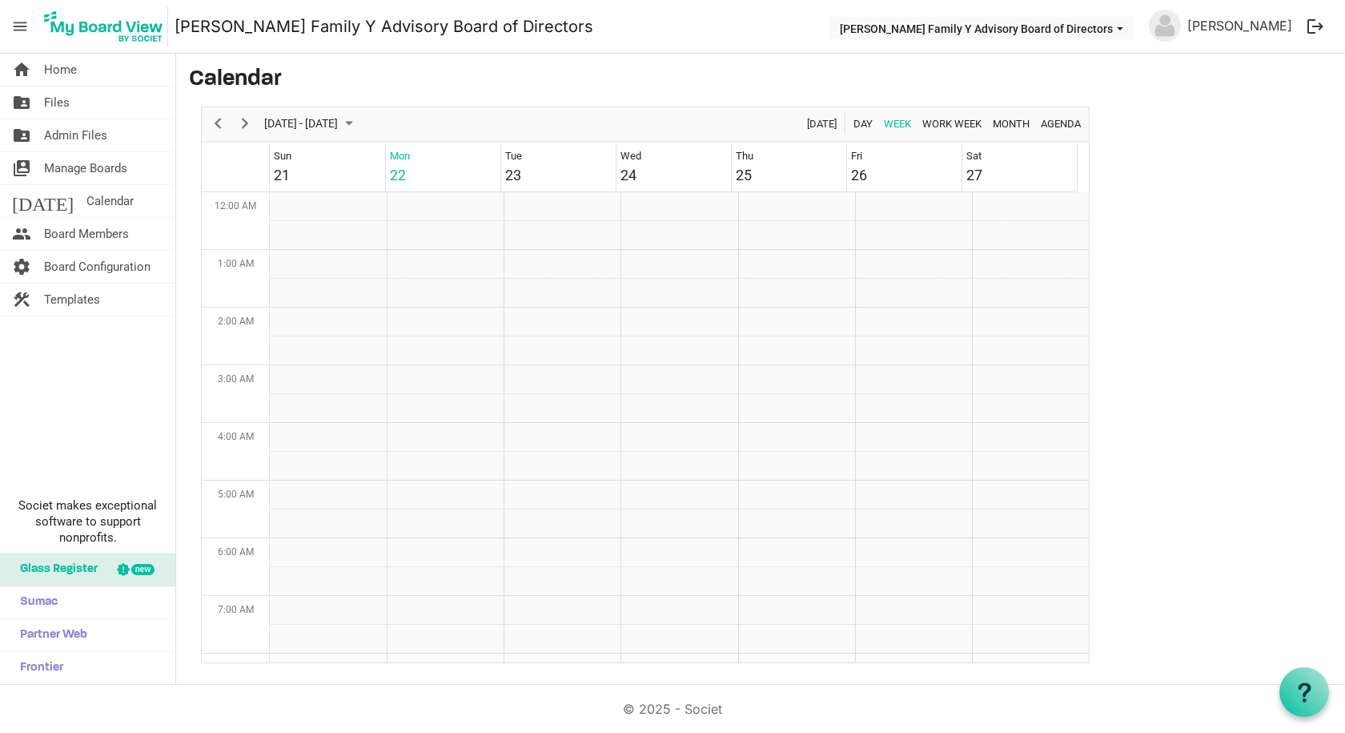
scroll to position [519, 0]
click at [82, 103] on link "folder_shared Files" at bounding box center [87, 102] width 175 height 32
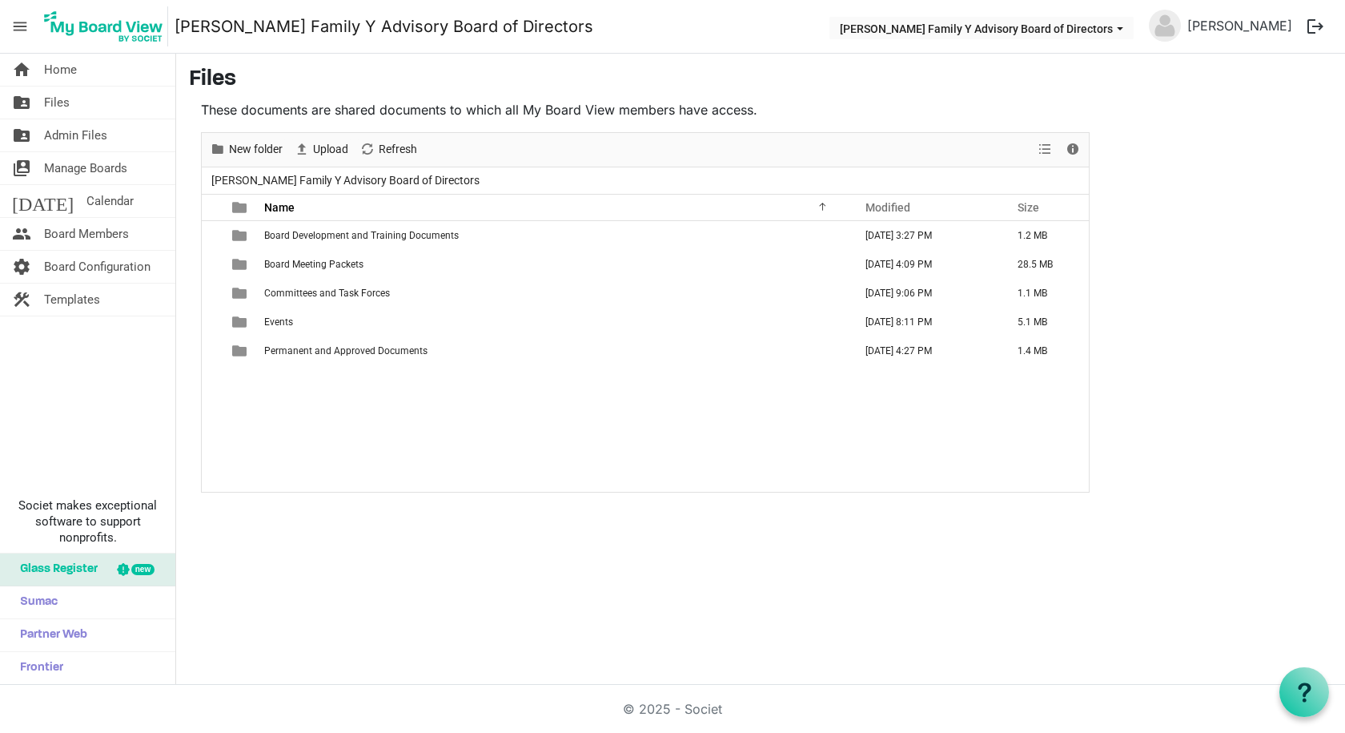
click at [360, 235] on span "Board Development and Training Documents" at bounding box center [361, 235] width 195 height 11
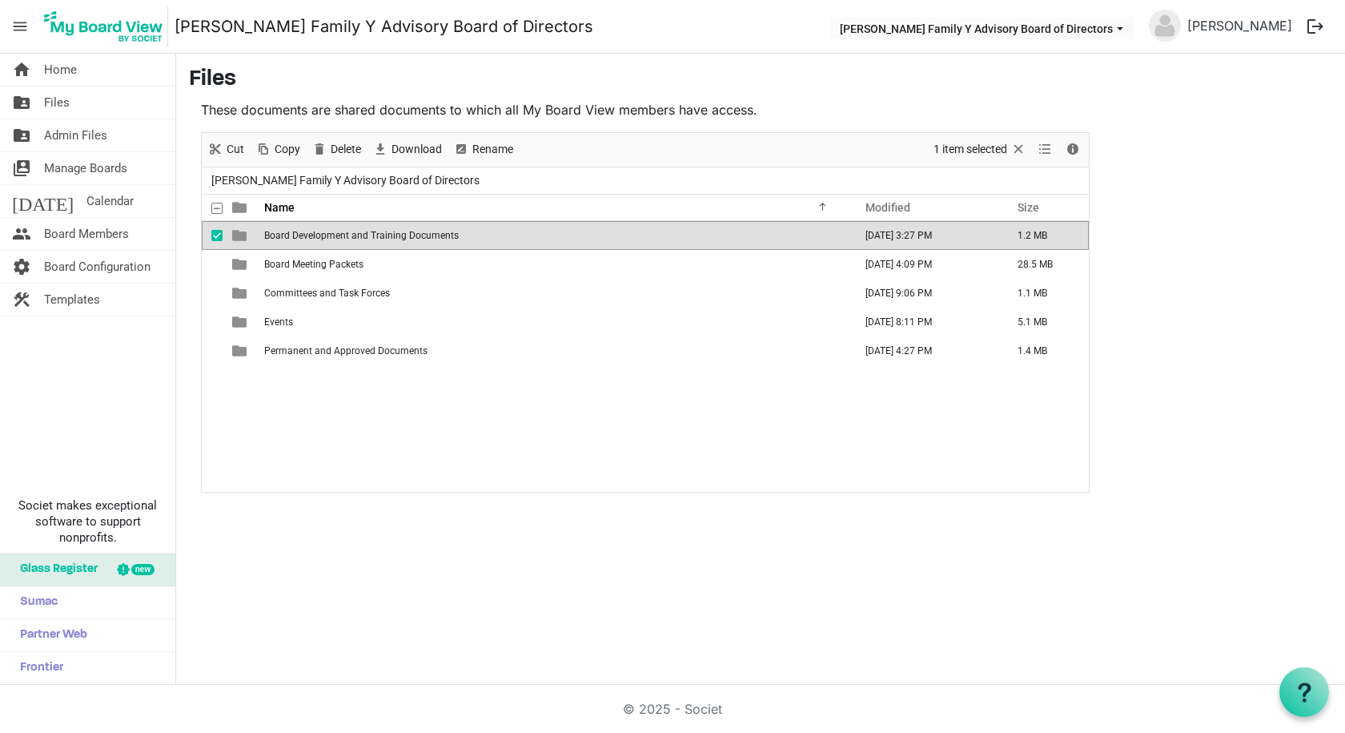
click at [360, 235] on span "Board Development and Training Documents" at bounding box center [361, 235] width 195 height 11
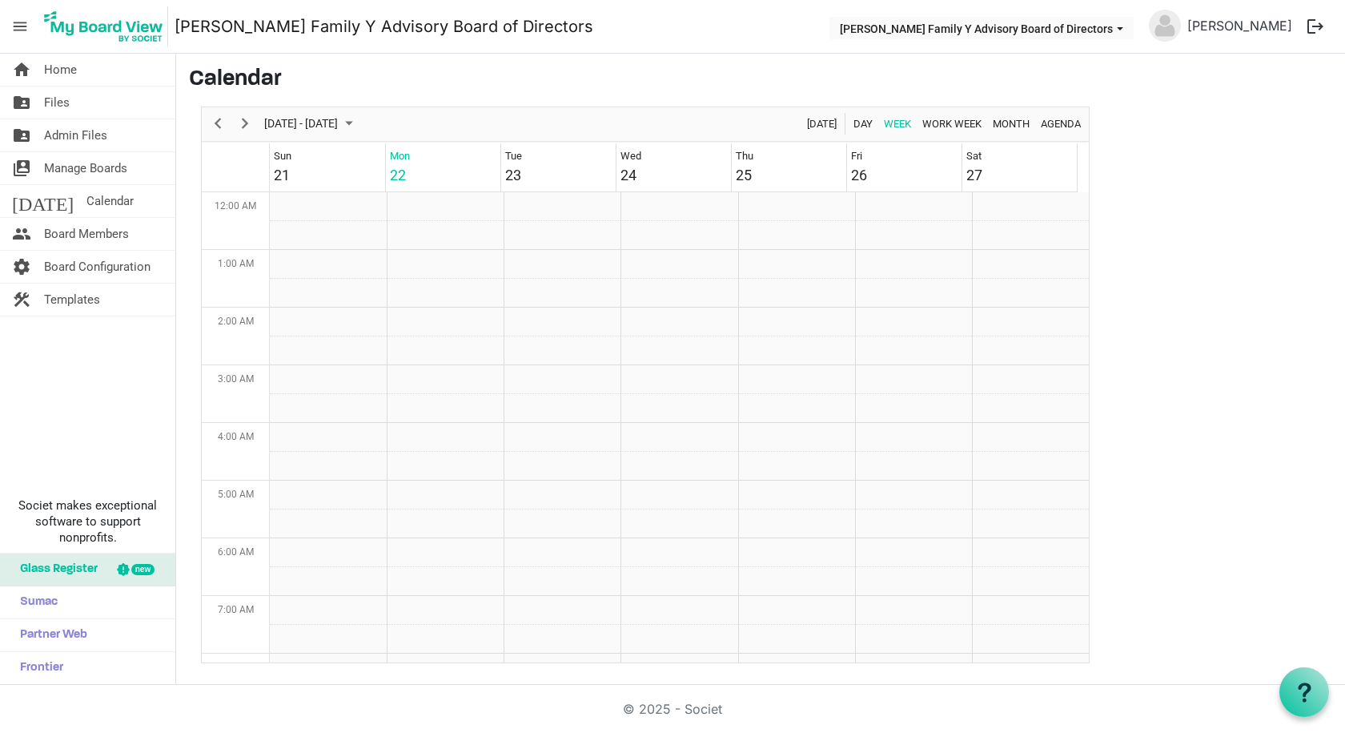
scroll to position [519, 0]
click at [57, 78] on span "Home" at bounding box center [60, 70] width 33 height 32
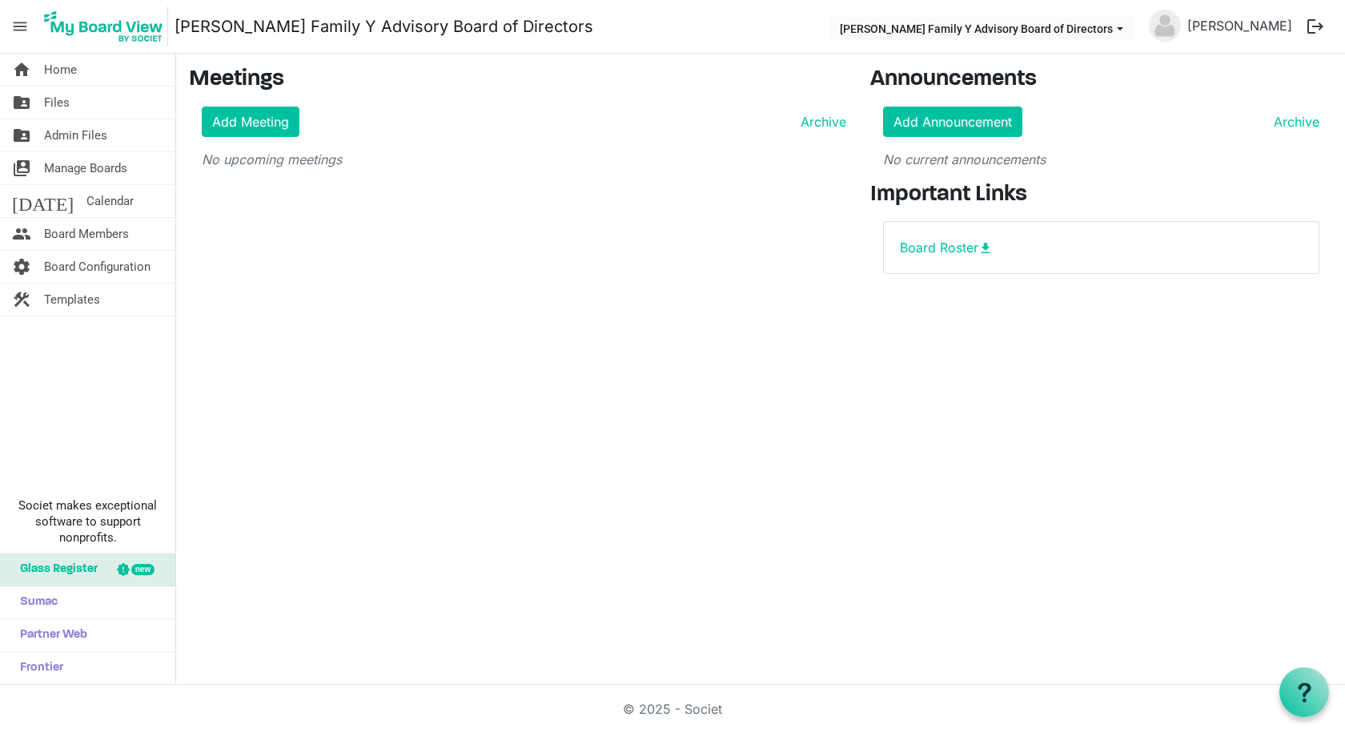
click at [56, 100] on span "Files" at bounding box center [57, 102] width 26 height 32
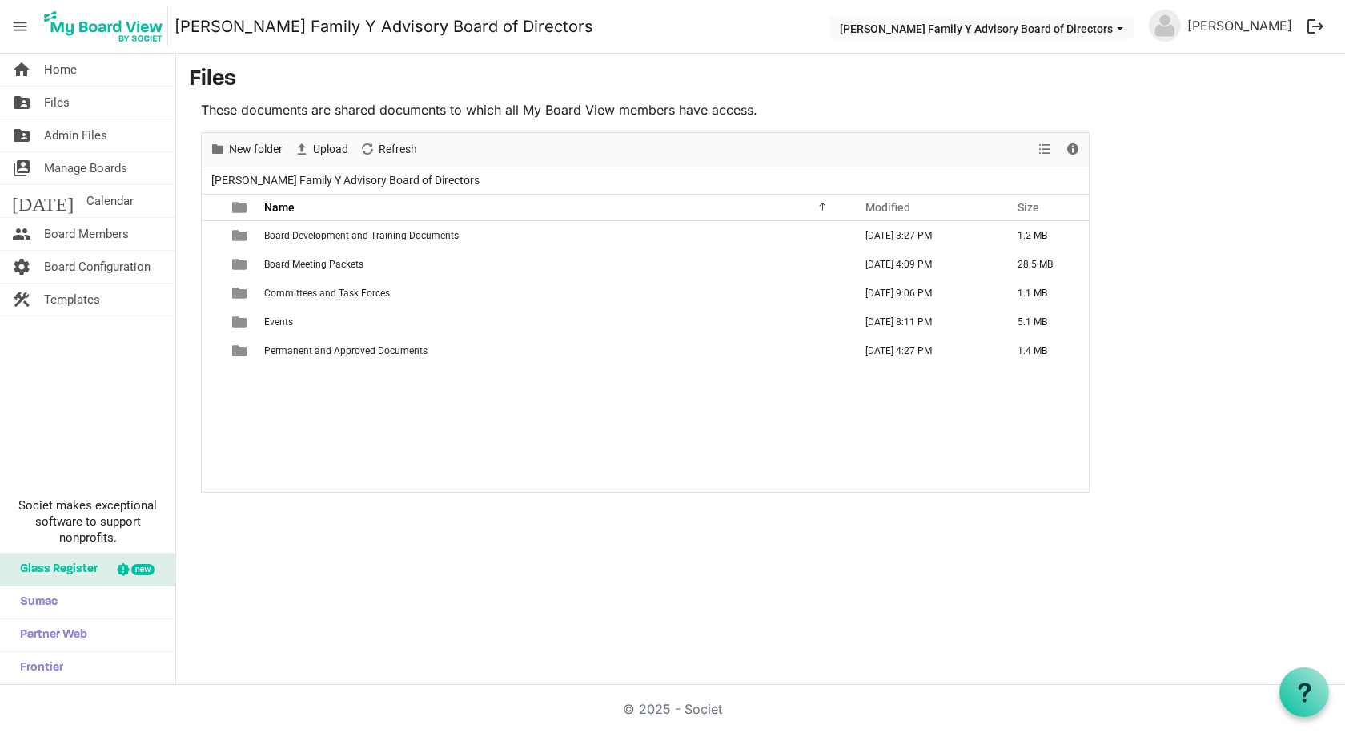
click at [298, 267] on span "Board Meeting Packets" at bounding box center [313, 264] width 99 height 11
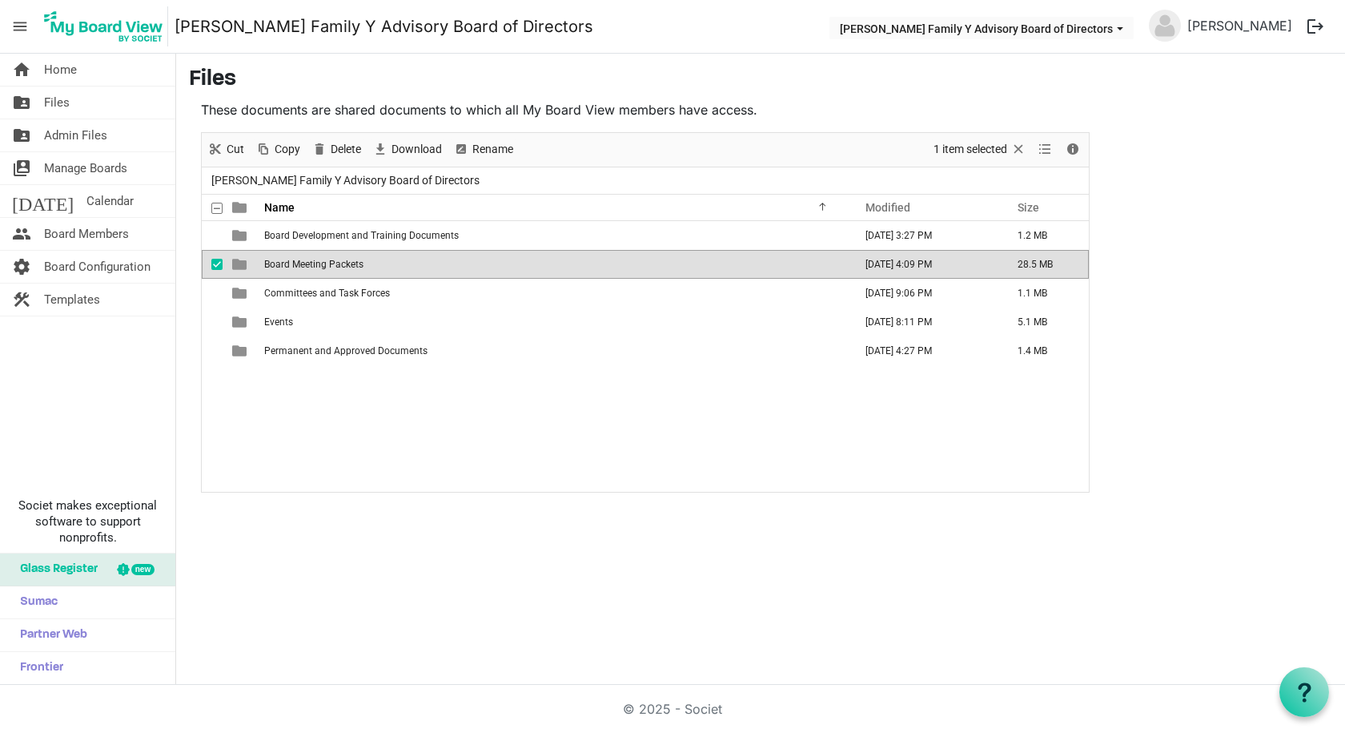
click at [298, 267] on span "Board Meeting Packets" at bounding box center [313, 264] width 99 height 11
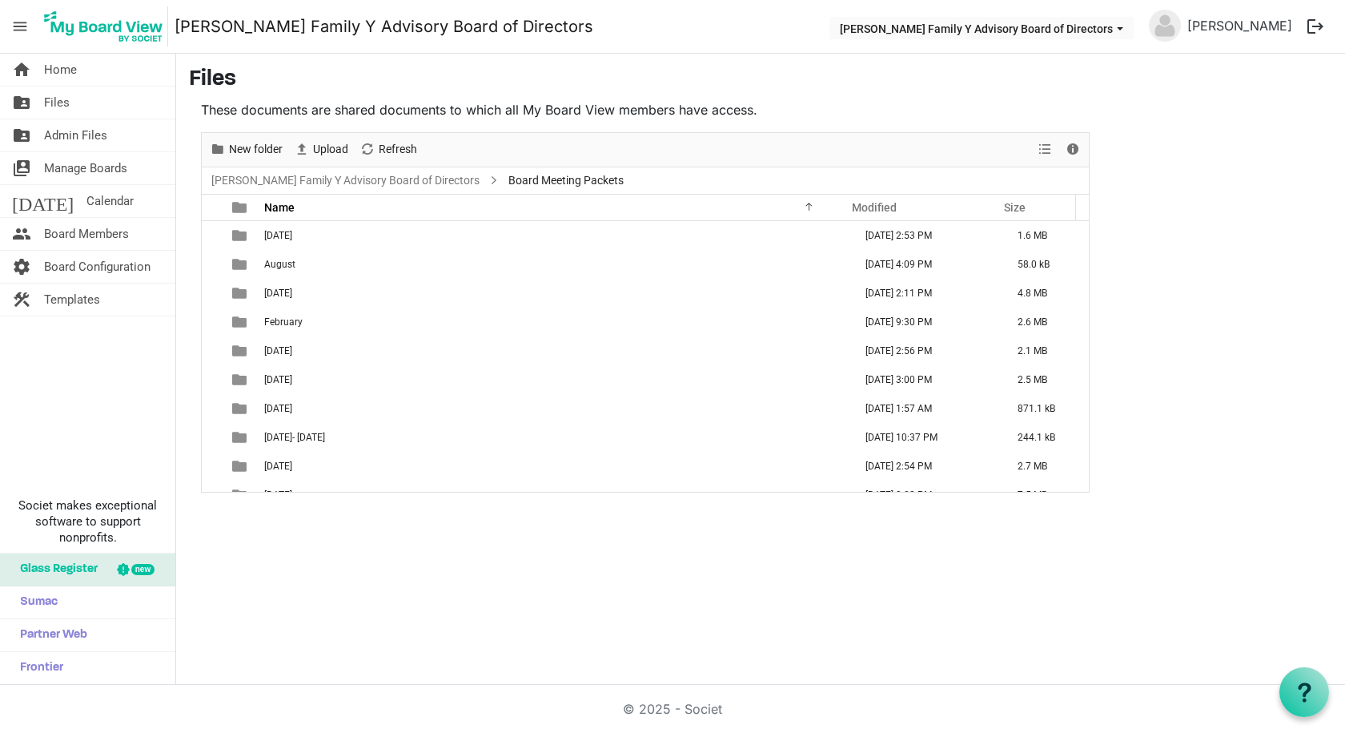
click at [284, 263] on span "August" at bounding box center [279, 264] width 31 height 11
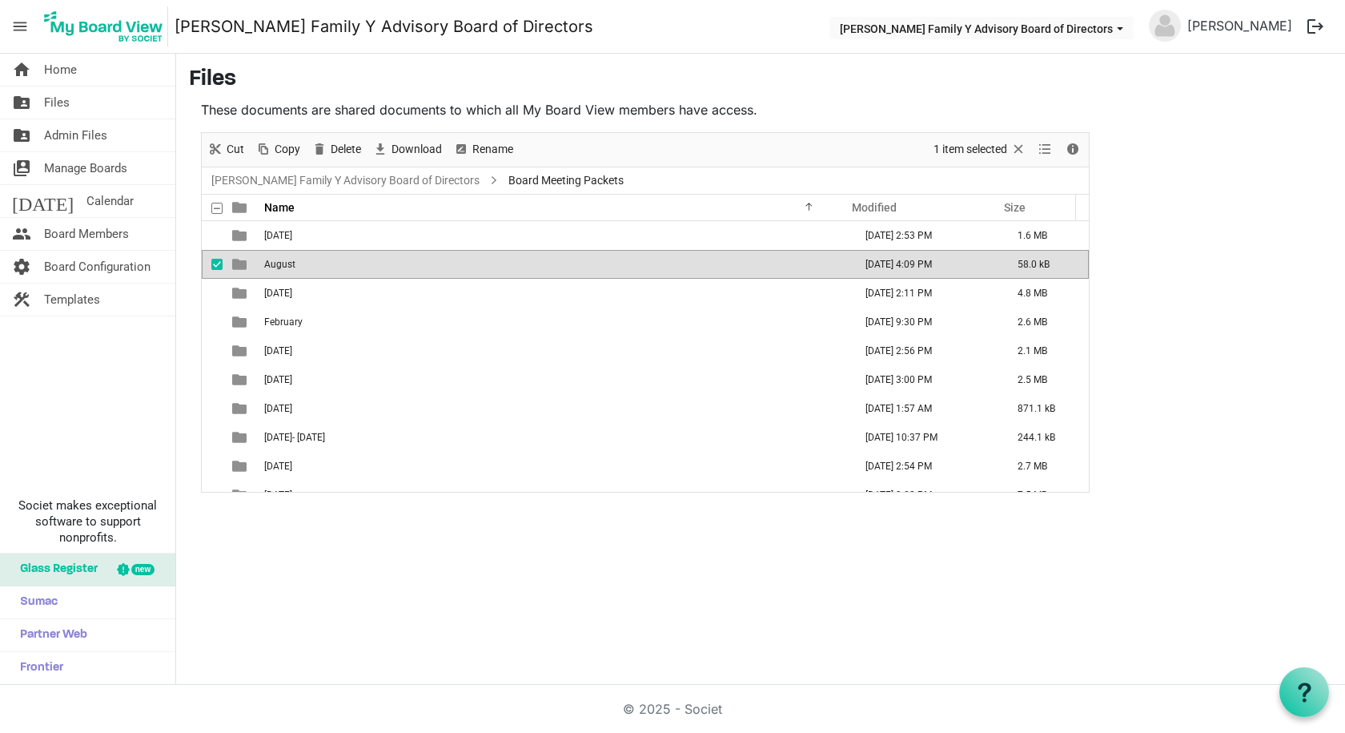
click at [284, 263] on span "August" at bounding box center [279, 264] width 31 height 11
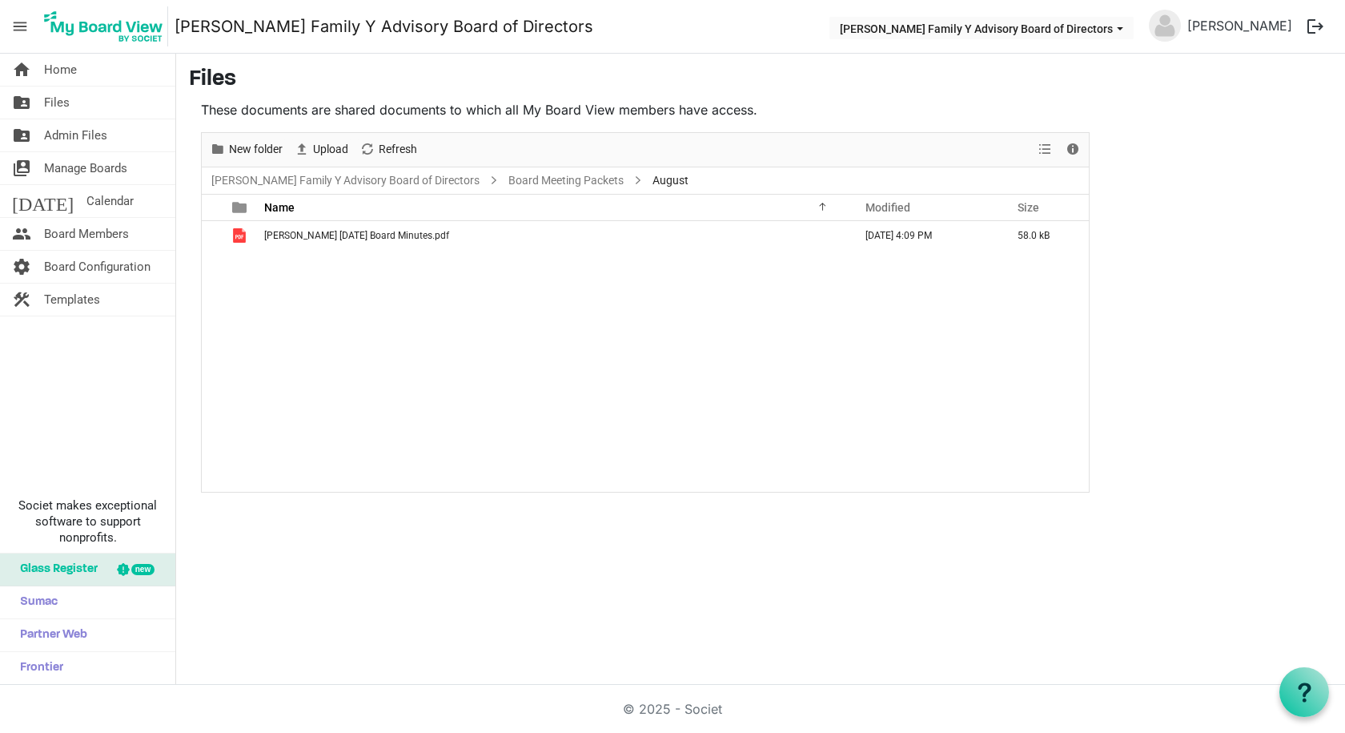
click at [57, 129] on span "Admin Files" at bounding box center [75, 135] width 63 height 32
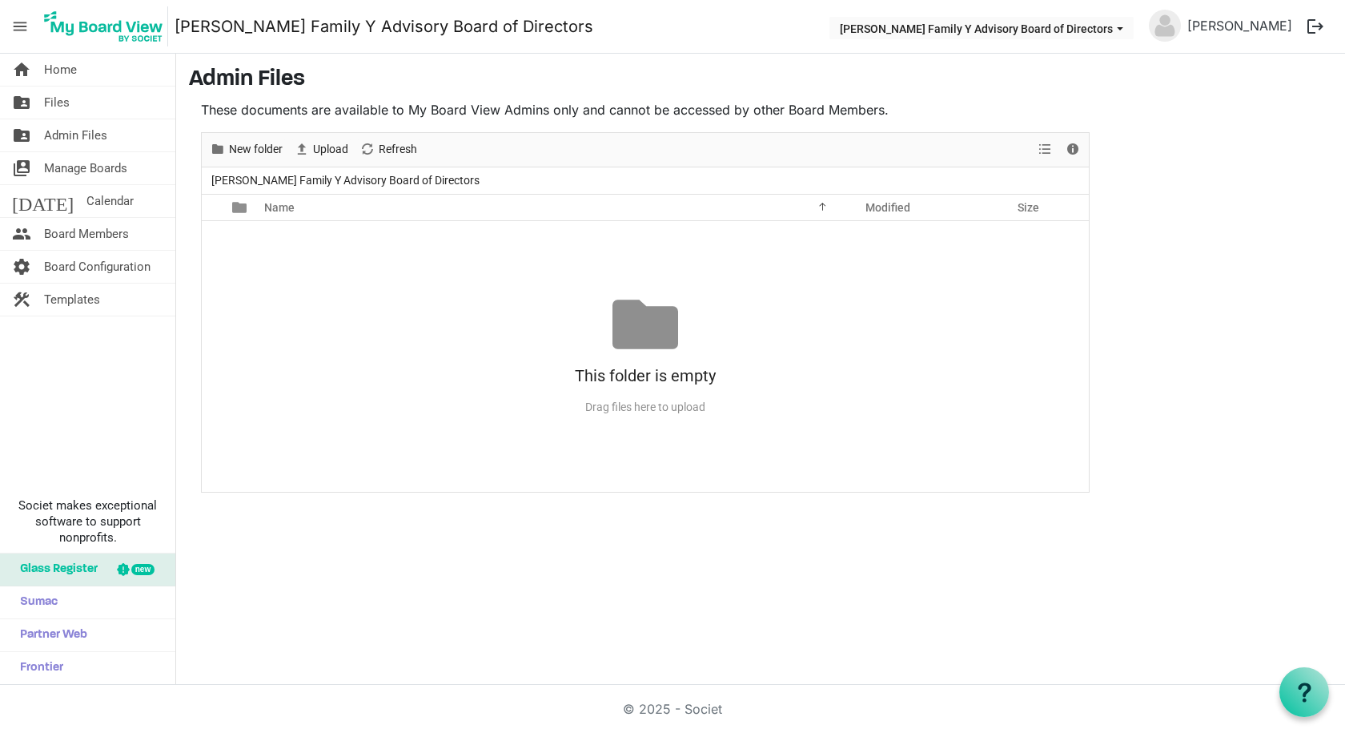
click at [281, 204] on span "Name" at bounding box center [279, 207] width 30 height 13
click at [43, 110] on link "folder_shared Files" at bounding box center [87, 102] width 175 height 32
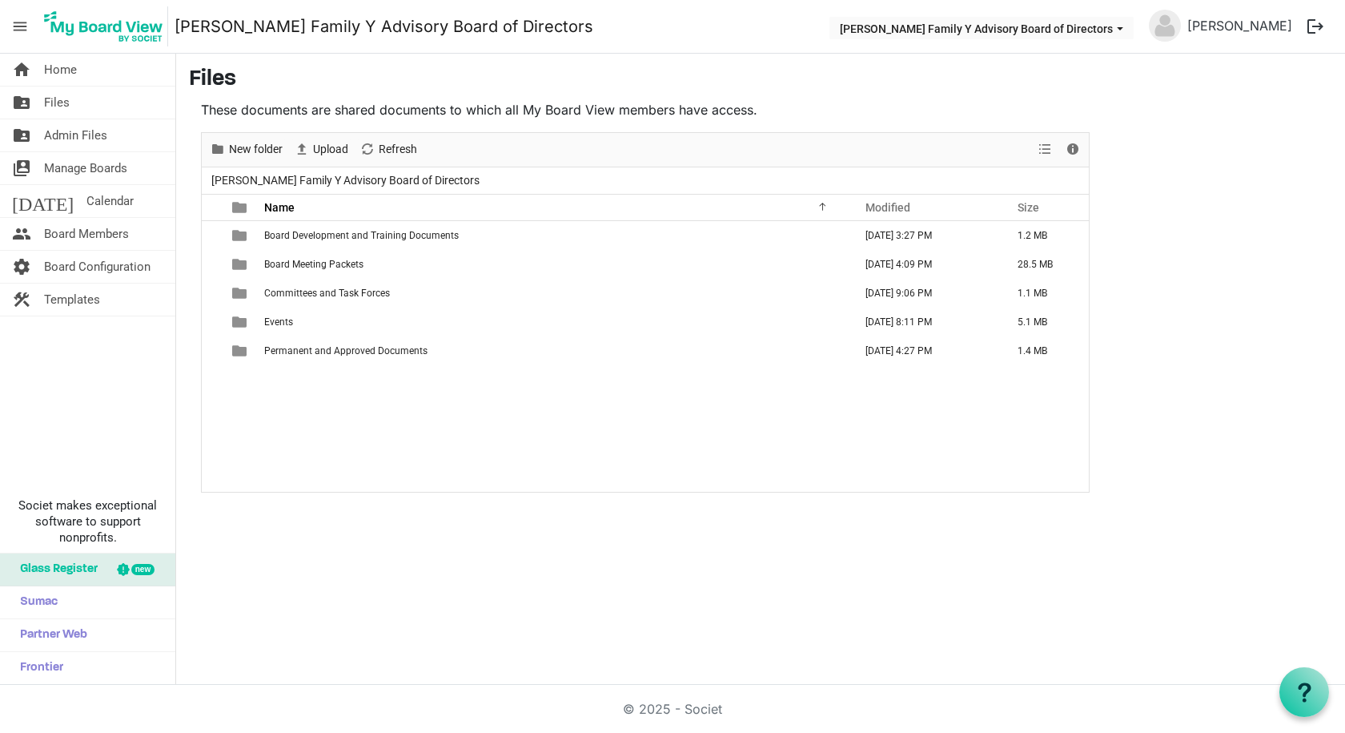
click at [365, 304] on td "Committees and Task Forces" at bounding box center [553, 293] width 589 height 29
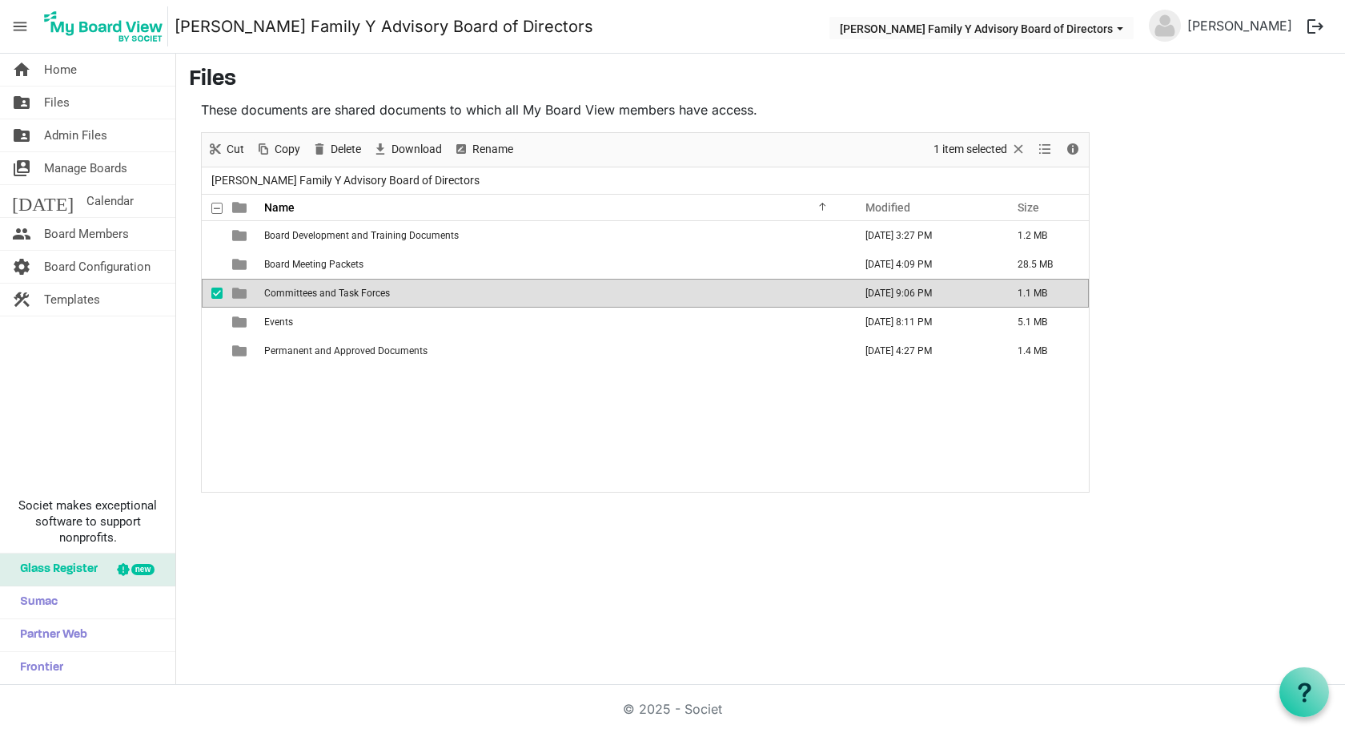
click at [365, 304] on td "Committees and Task Forces" at bounding box center [553, 293] width 589 height 29
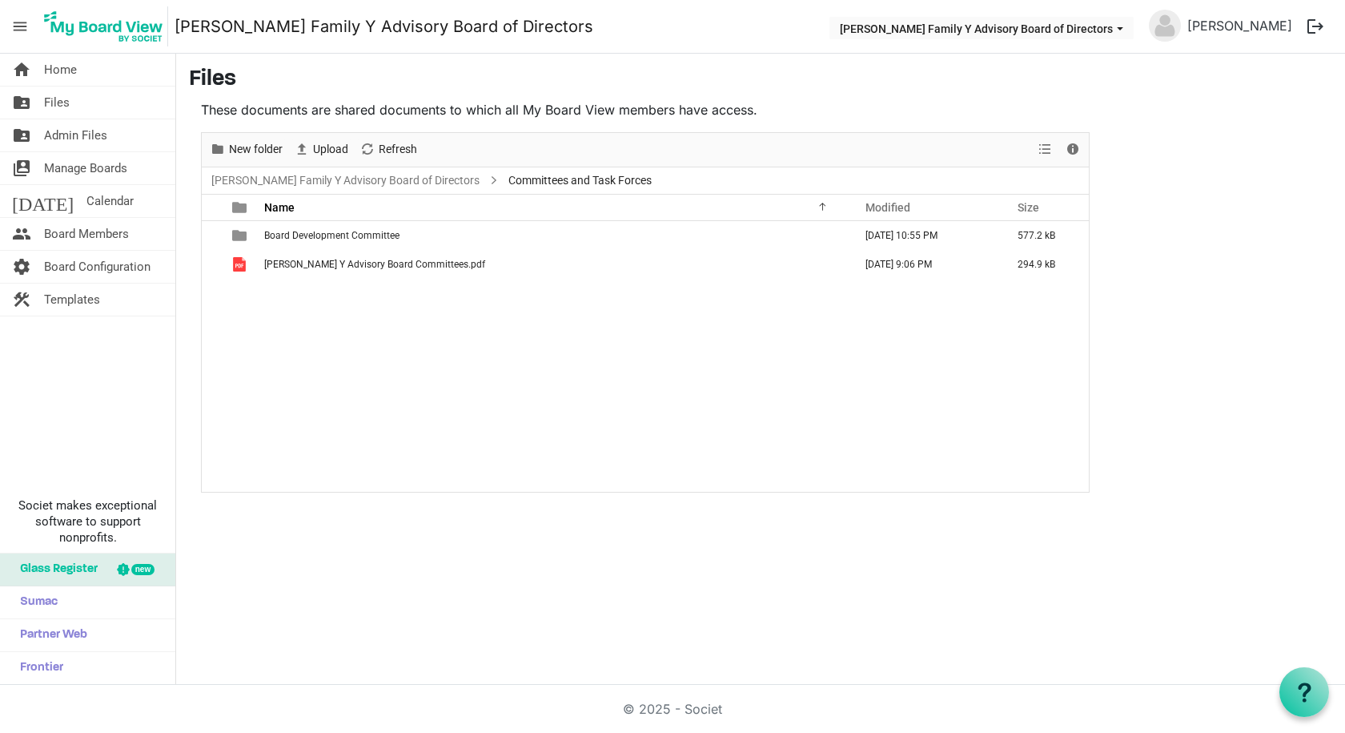
click at [321, 242] on td "Board Development Committee" at bounding box center [553, 235] width 589 height 29
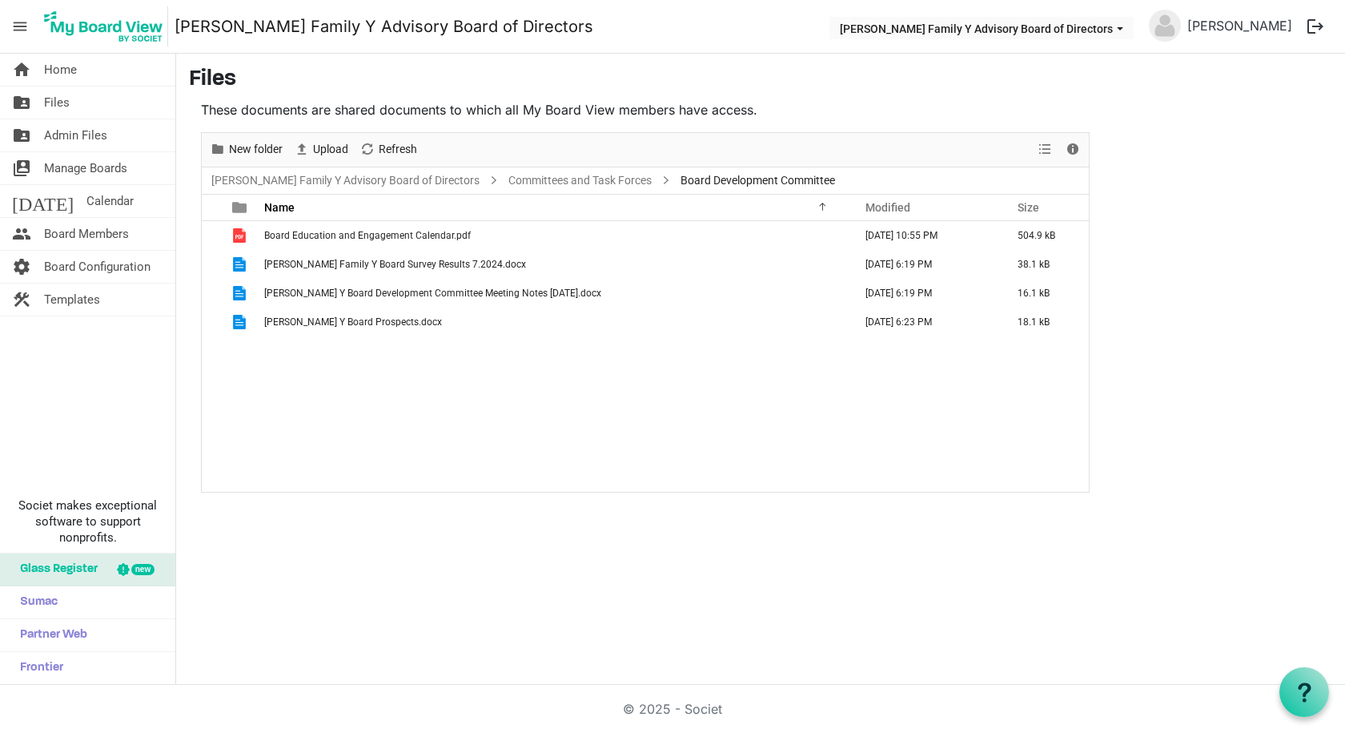
click at [371, 231] on span "Board Education and Engagement Calendar.pdf" at bounding box center [367, 235] width 207 height 11
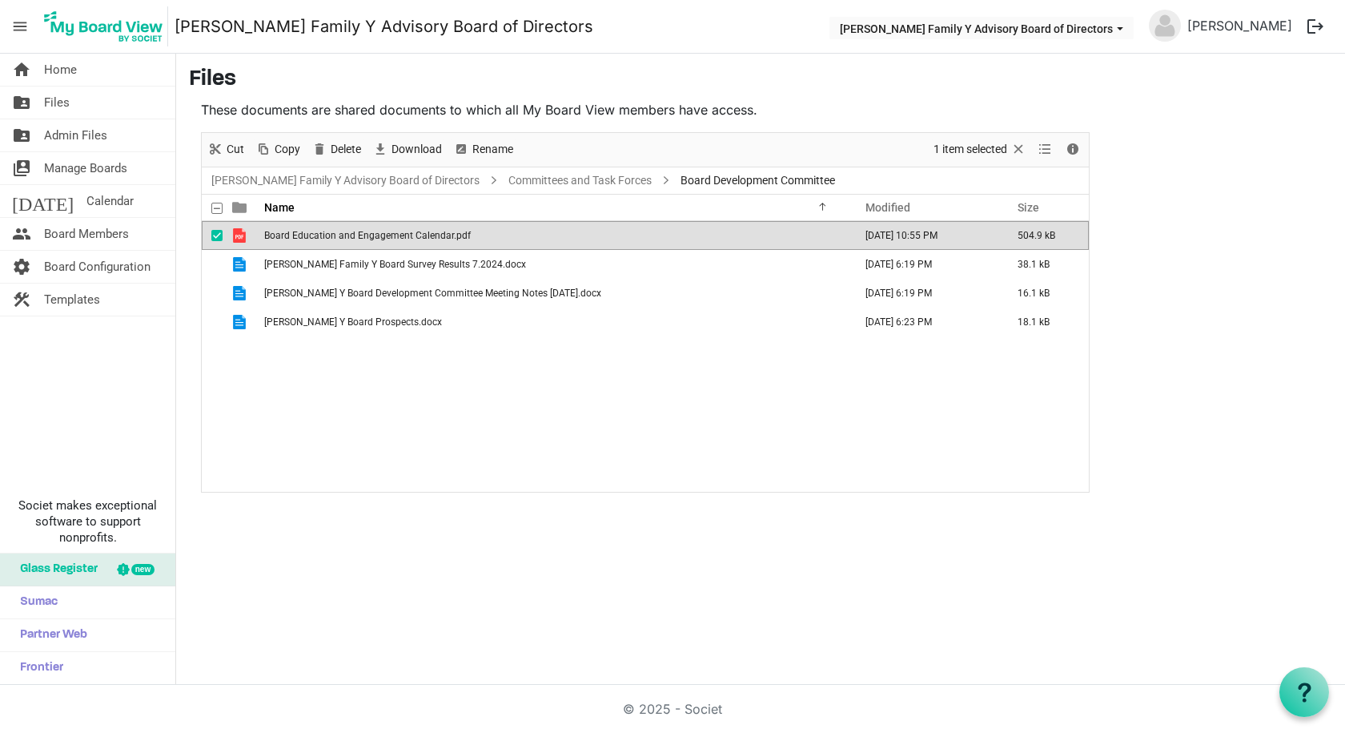
click at [371, 231] on span "Board Education and Engagement Calendar.pdf" at bounding box center [367, 235] width 207 height 11
